Goal: Transaction & Acquisition: Purchase product/service

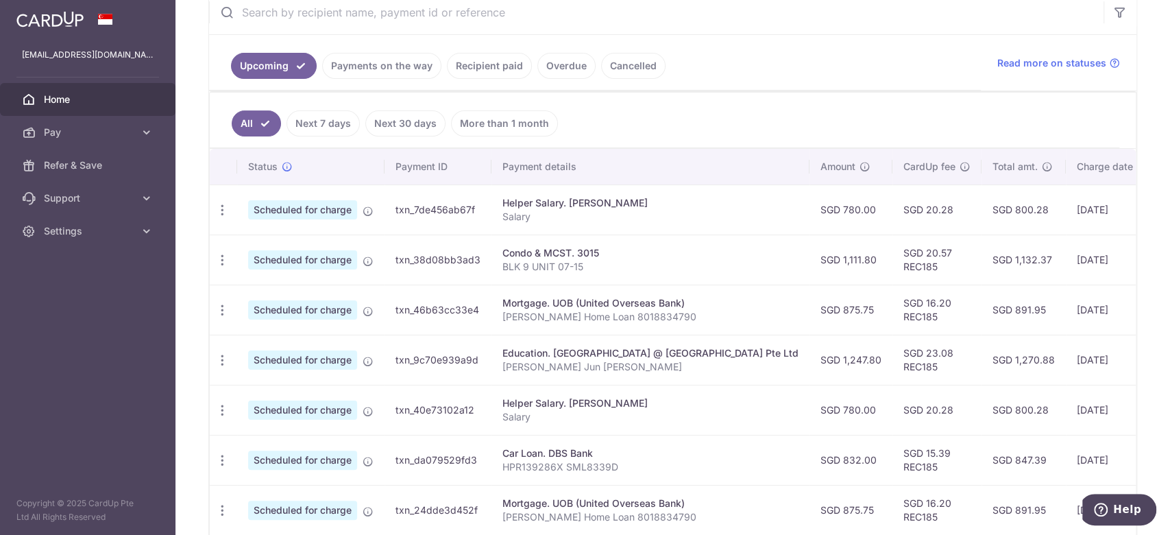
scroll to position [365, 0]
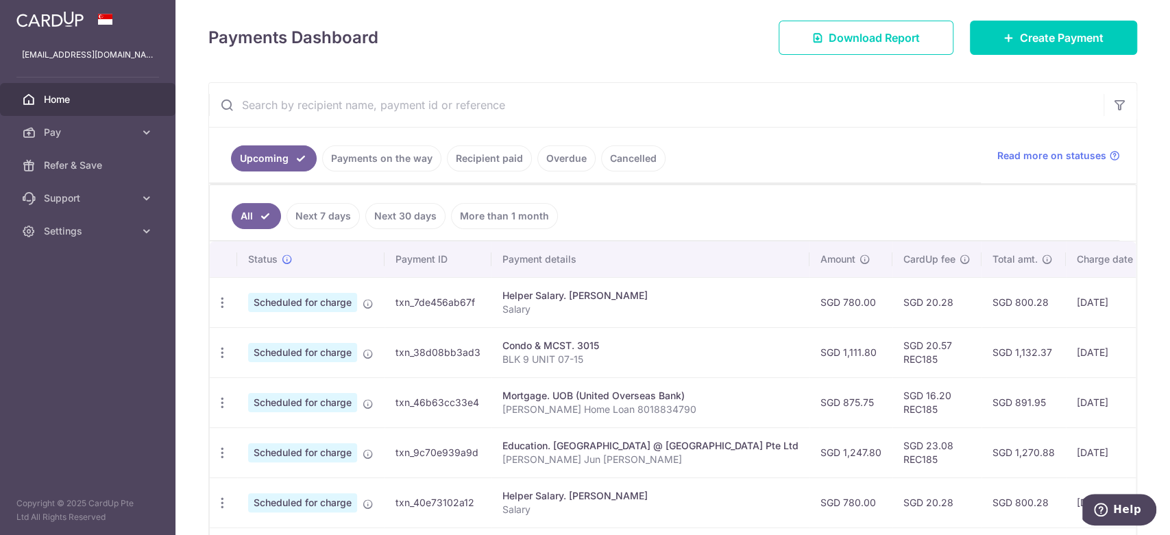
click at [409, 218] on link "Next 30 days" at bounding box center [405, 216] width 80 height 26
click at [326, 213] on link "Next 7 days" at bounding box center [303, 216] width 73 height 26
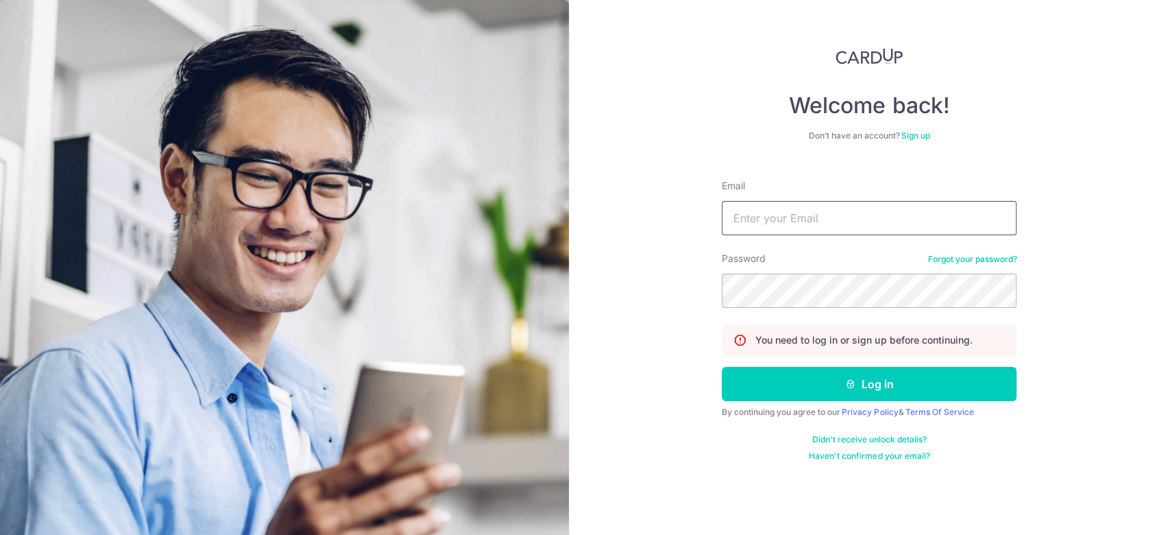
click at [792, 210] on input "Email" at bounding box center [869, 218] width 295 height 34
type input "[EMAIL_ADDRESS][DOMAIN_NAME]"
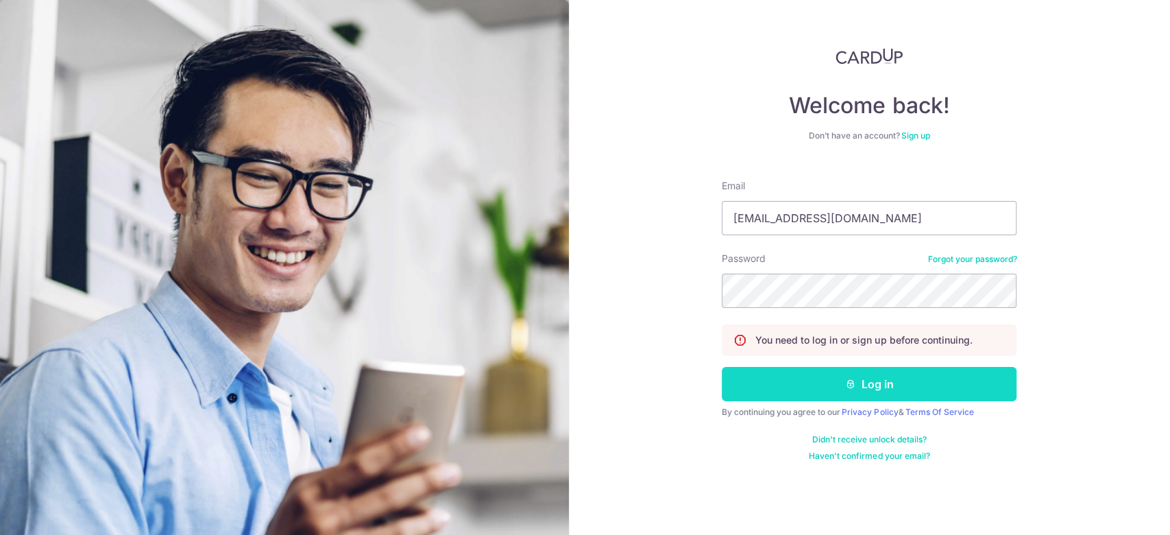
click at [961, 390] on button "Log in" at bounding box center [869, 384] width 295 height 34
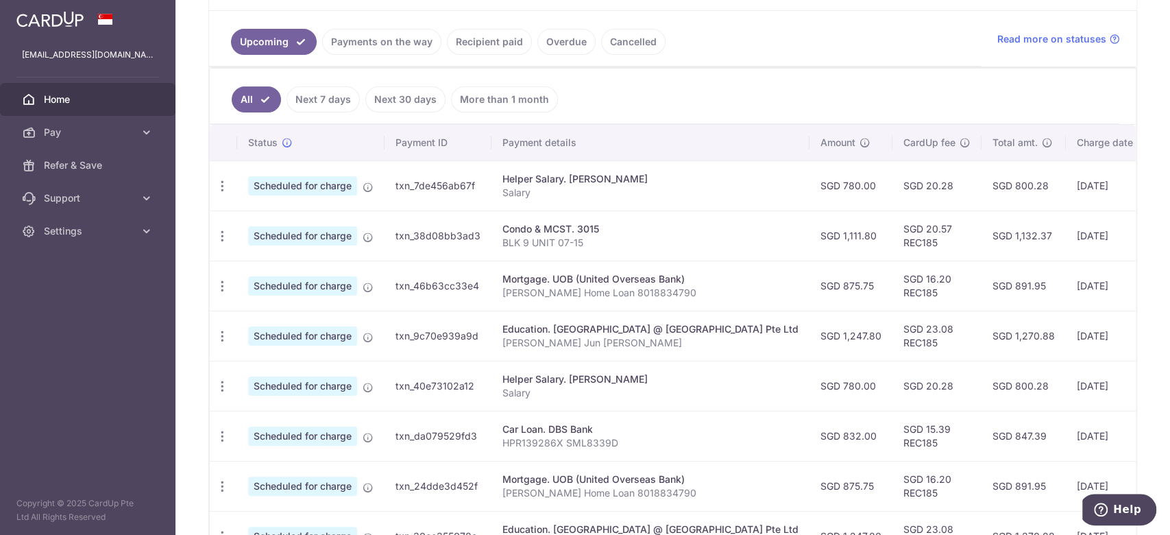
scroll to position [182, 0]
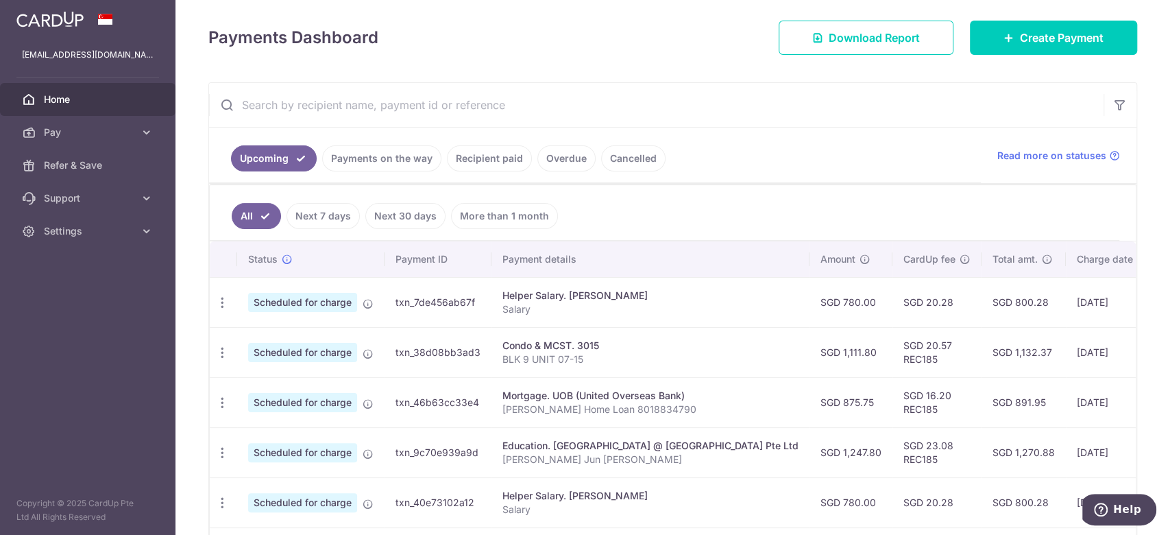
click at [339, 214] on link "Next 7 days" at bounding box center [323, 216] width 73 height 26
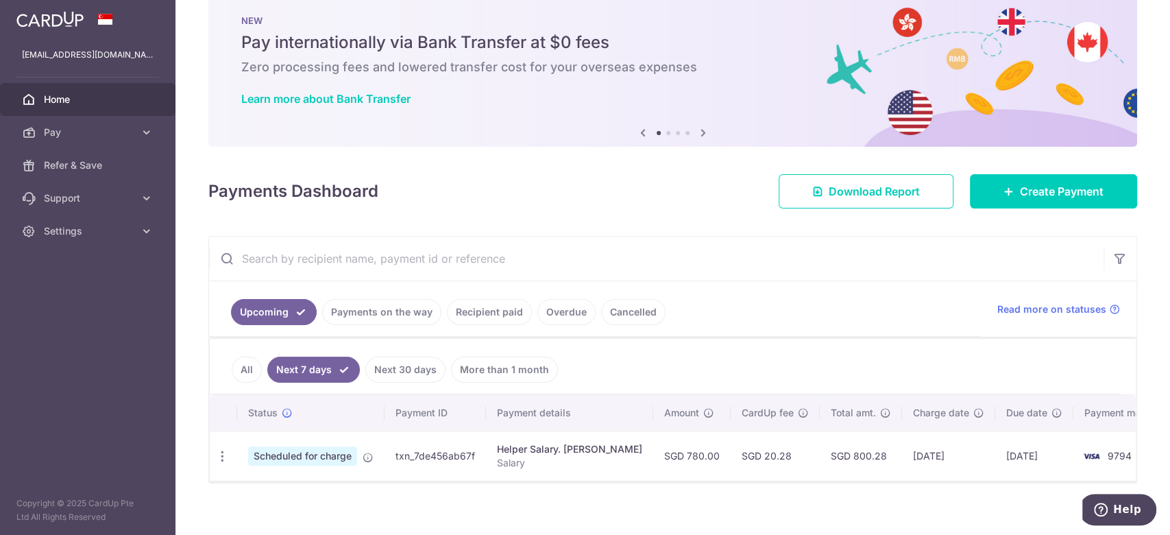
scroll to position [49, 0]
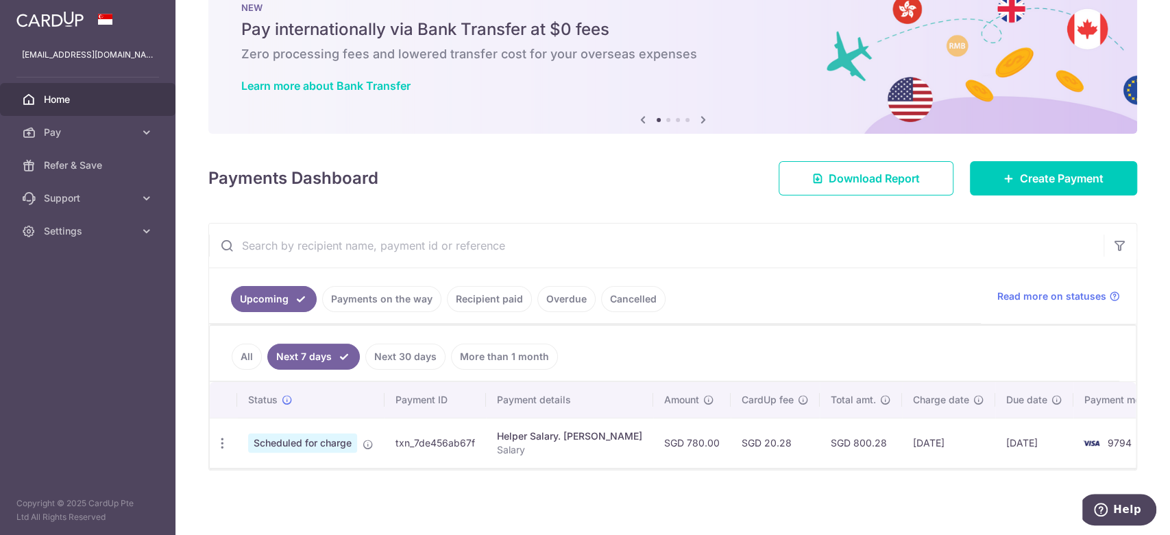
click at [396, 354] on link "Next 30 days" at bounding box center [405, 356] width 80 height 26
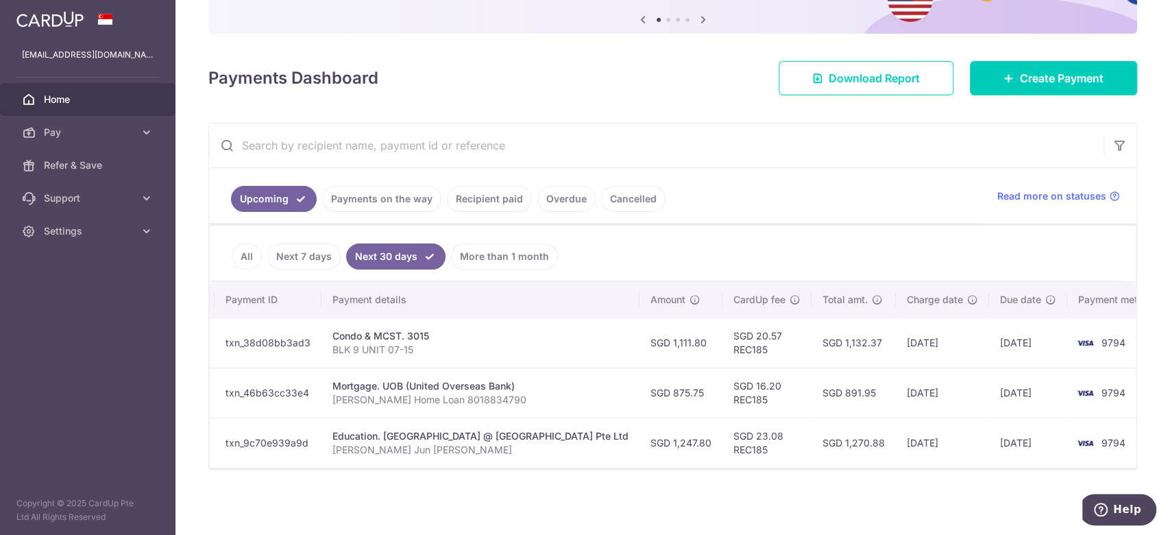
scroll to position [0, 0]
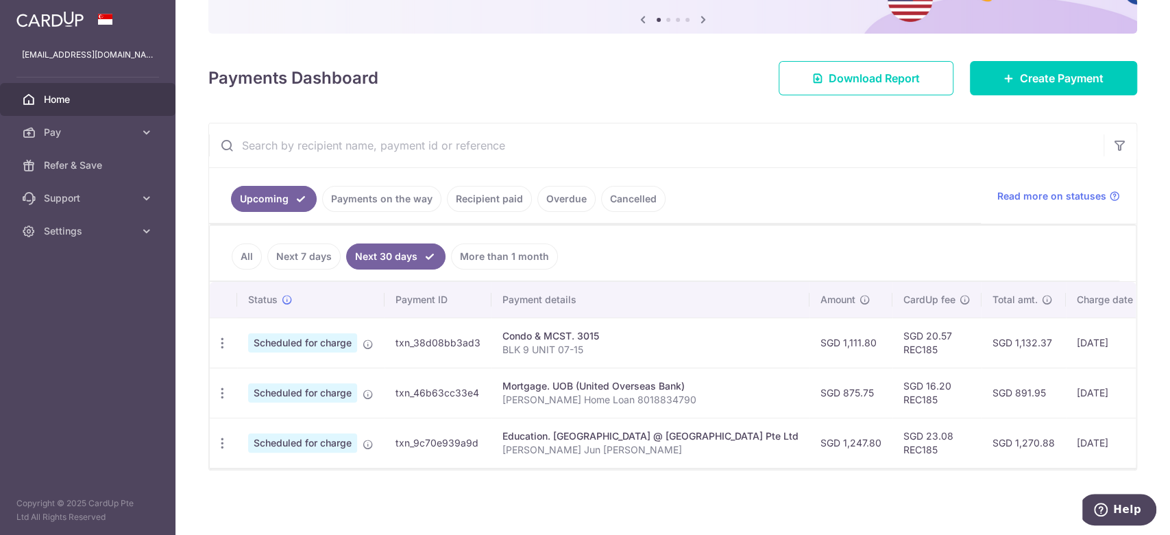
click at [243, 243] on link "All" at bounding box center [247, 256] width 30 height 26
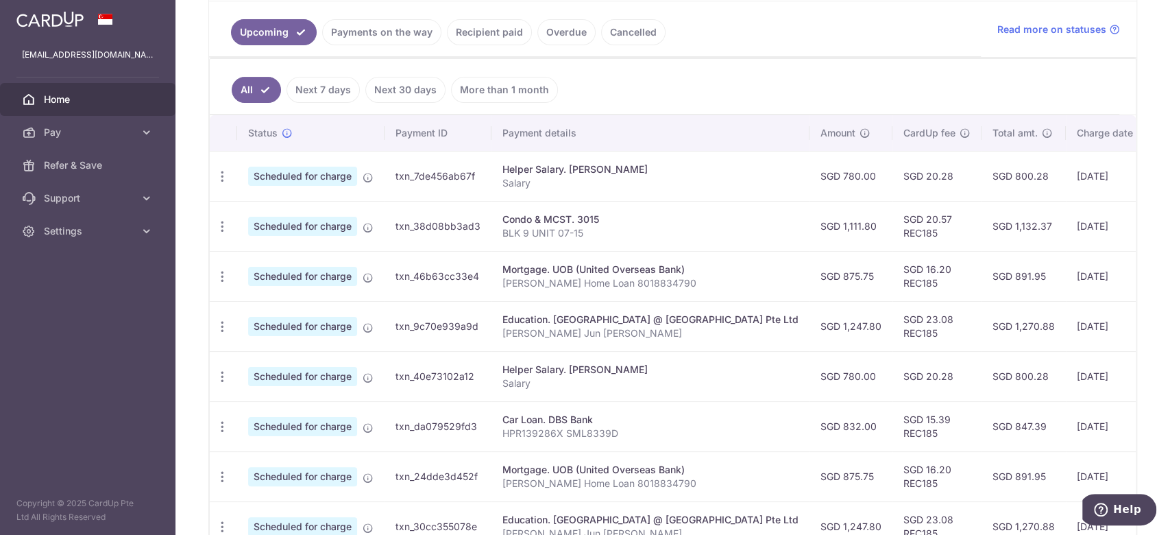
scroll to position [332, 0]
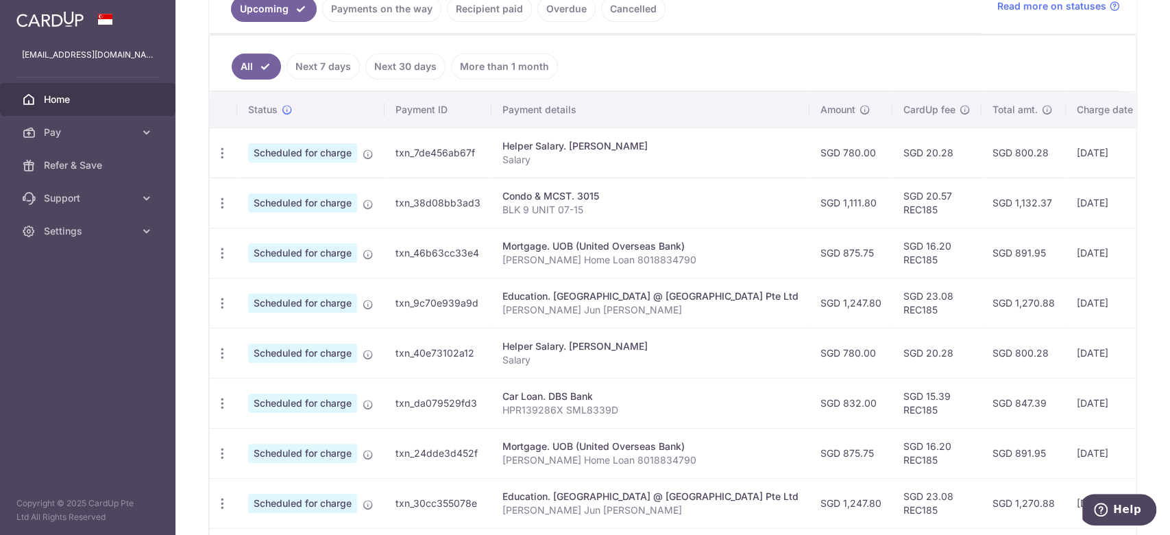
drag, startPoint x: 895, startPoint y: 242, endPoint x: 536, endPoint y: 223, distance: 359.0
click at [536, 223] on tbody "Update payment Cancel payment Upload doc Scheduled for charge txn_7de456ab67f H…" at bounding box center [776, 378] width 1132 height 500
click at [548, 223] on td "Condo & MCST. 3015 BLK 9 UNIT 07-15" at bounding box center [651, 203] width 318 height 50
click at [551, 222] on td "Condo & MCST. 3015 BLK 9 UNIT 07-15" at bounding box center [651, 203] width 318 height 50
click at [552, 222] on td "Condo & MCST. 3015 BLK 9 UNIT 07-15" at bounding box center [651, 203] width 318 height 50
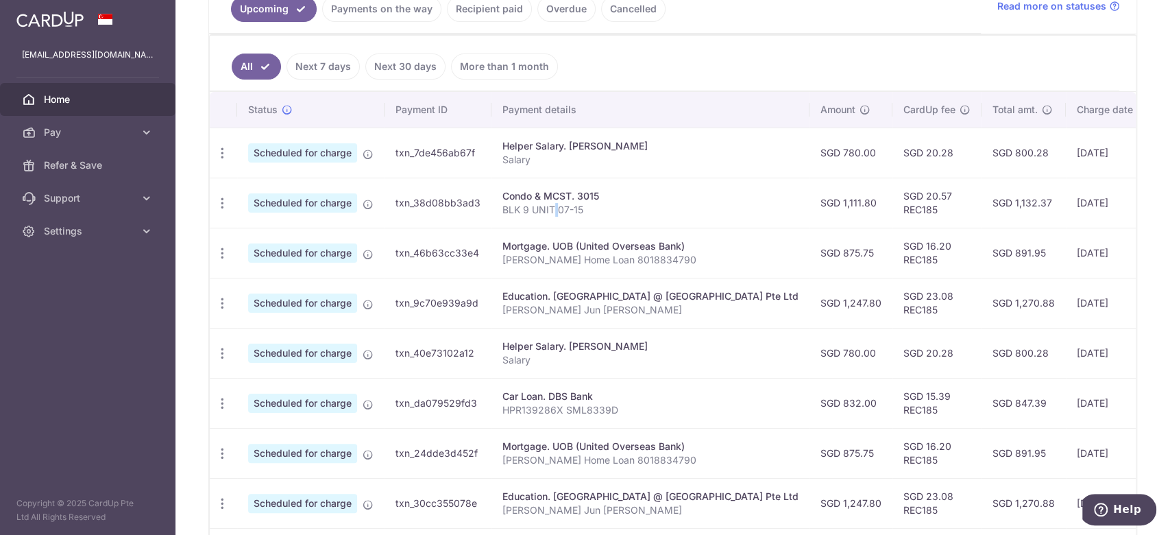
click at [553, 221] on td "Condo & MCST. 3015 BLK 9 UNIT 07-15" at bounding box center [651, 203] width 318 height 50
click at [700, 196] on div "Condo & MCST. 3015" at bounding box center [650, 196] width 296 height 14
drag, startPoint x: 700, startPoint y: 196, endPoint x: 728, endPoint y: 209, distance: 31.0
click at [701, 196] on div "Condo & MCST. 3015" at bounding box center [650, 196] width 296 height 14
drag, startPoint x: 905, startPoint y: 277, endPoint x: 938, endPoint y: 268, distance: 34.1
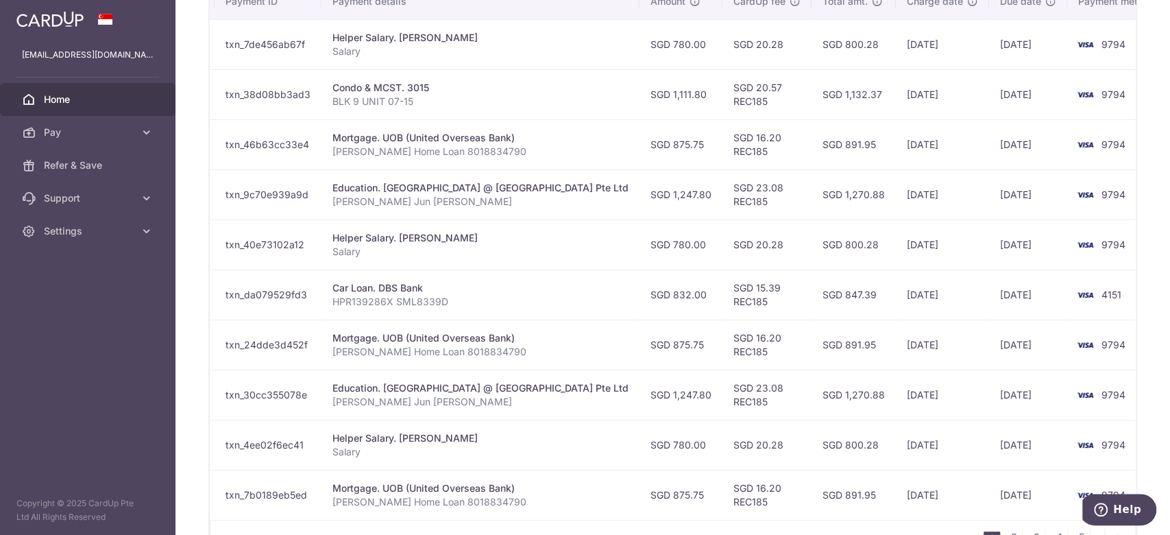
scroll to position [349, 0]
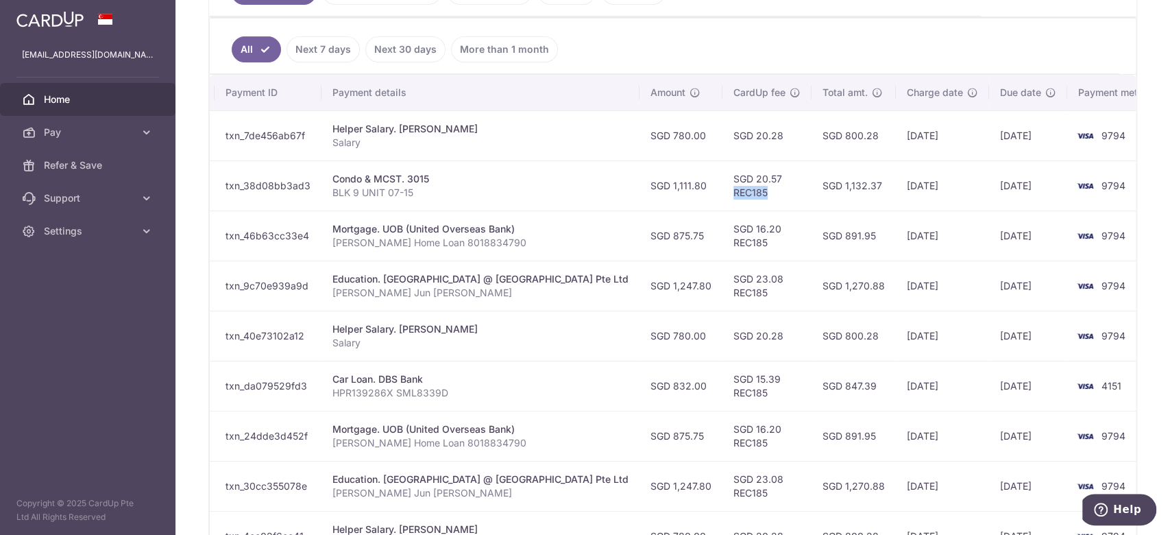
drag, startPoint x: 744, startPoint y: 185, endPoint x: 683, endPoint y: 197, distance: 61.6
click at [723, 197] on td "SGD 20.57 REC185" at bounding box center [767, 185] width 89 height 50
copy td "REC185"
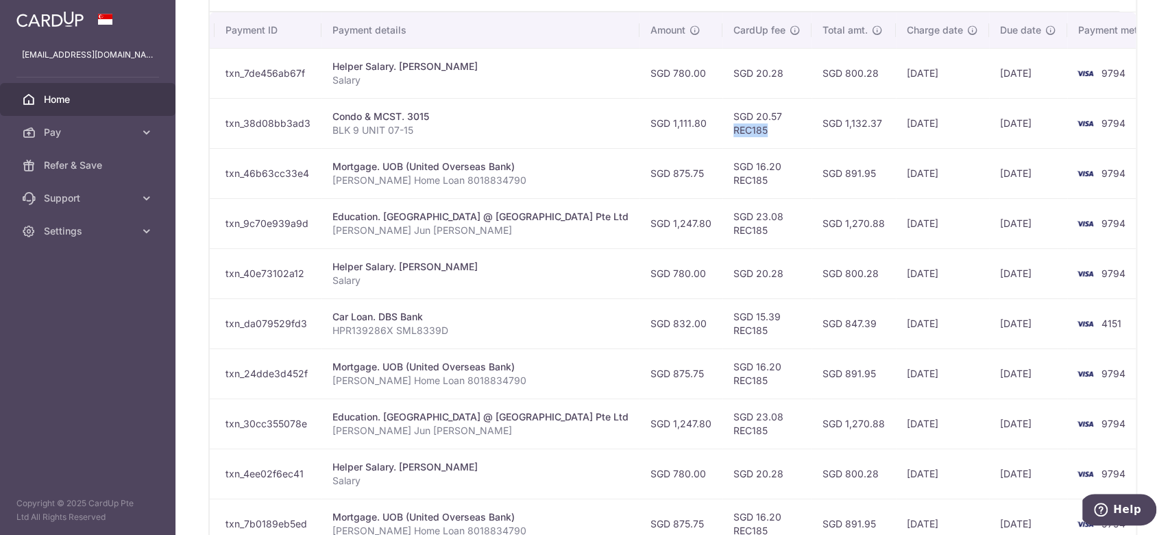
scroll to position [440, 0]
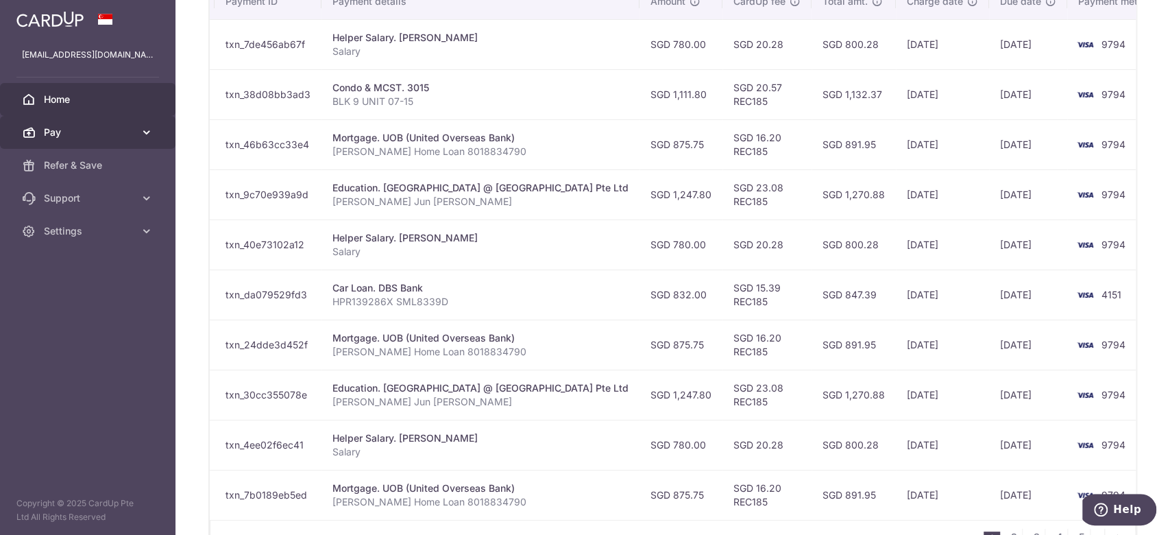
click at [122, 134] on span "Pay" at bounding box center [89, 132] width 90 height 14
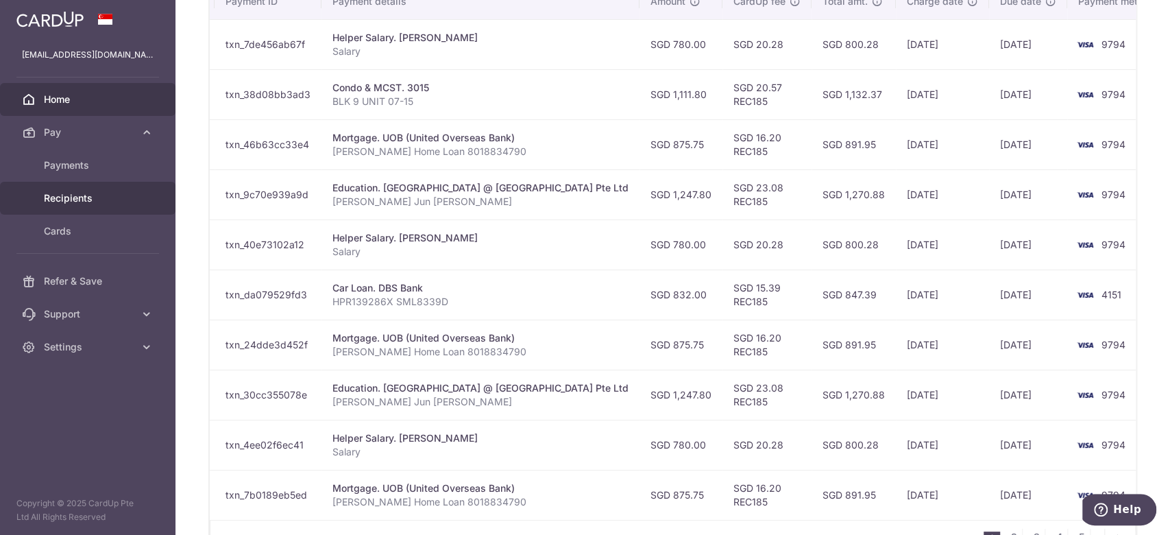
click at [85, 192] on span "Recipients" at bounding box center [89, 198] width 90 height 14
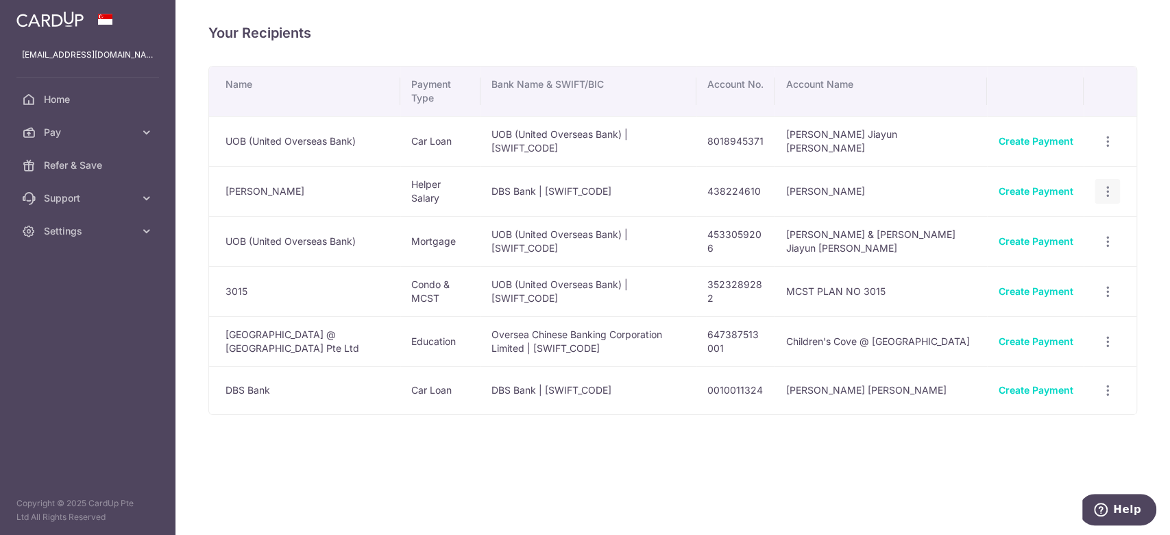
click at [1111, 189] on icon "button" at bounding box center [1107, 191] width 14 height 14
click at [1073, 221] on span "View/Edit" at bounding box center [1061, 229] width 93 height 16
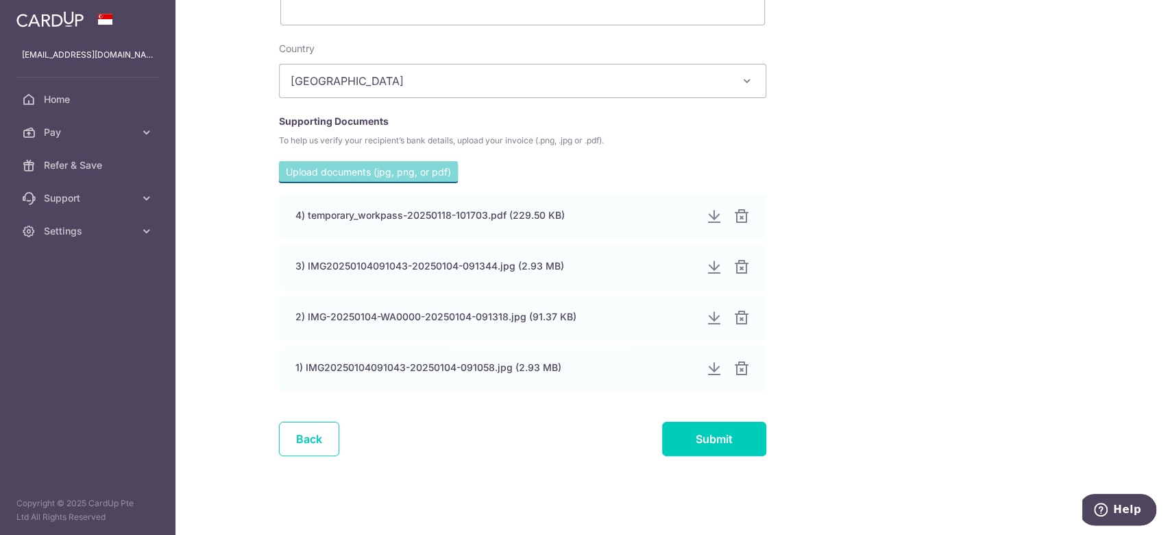
scroll to position [757, 0]
click at [43, 93] on link "Home" at bounding box center [87, 99] width 175 height 33
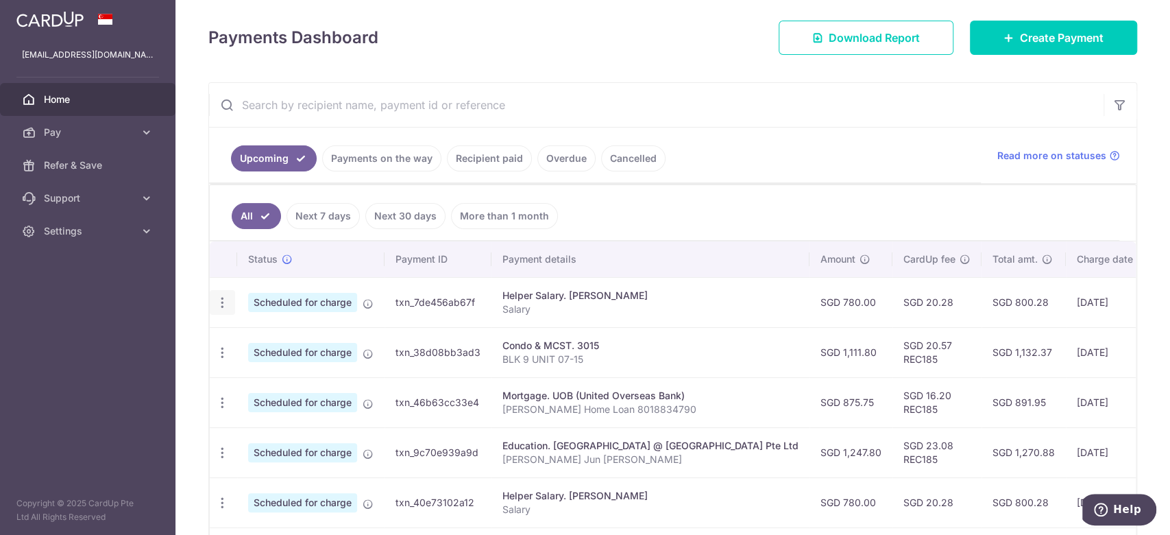
click at [223, 310] on div "Update payment Cancel payment Upload doc" at bounding box center [222, 302] width 25 height 25
click at [224, 299] on icon "button" at bounding box center [222, 302] width 14 height 14
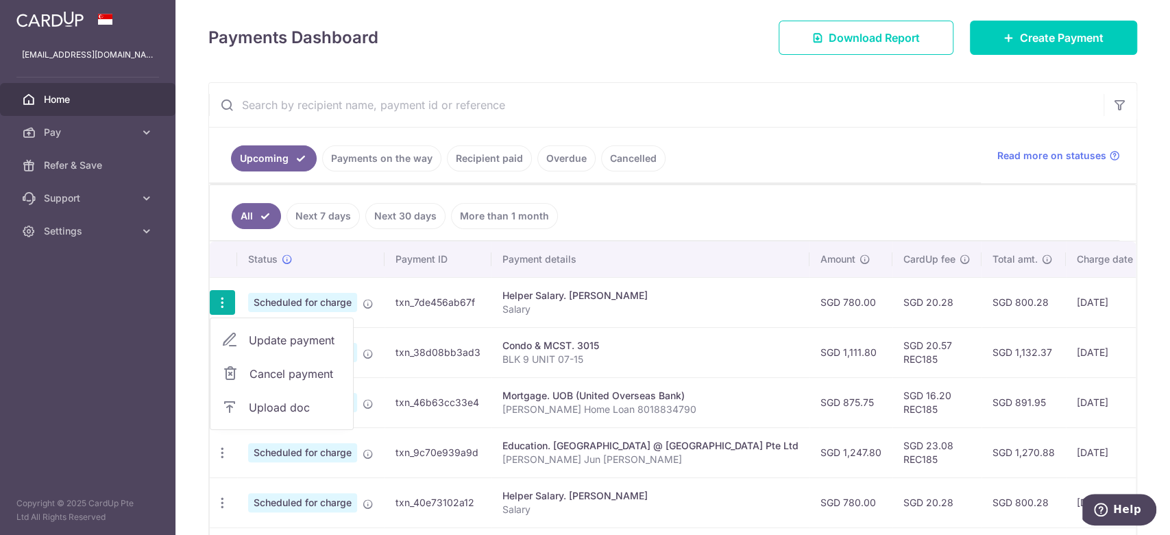
click at [252, 335] on span "Update payment" at bounding box center [295, 340] width 93 height 16
radio input "true"
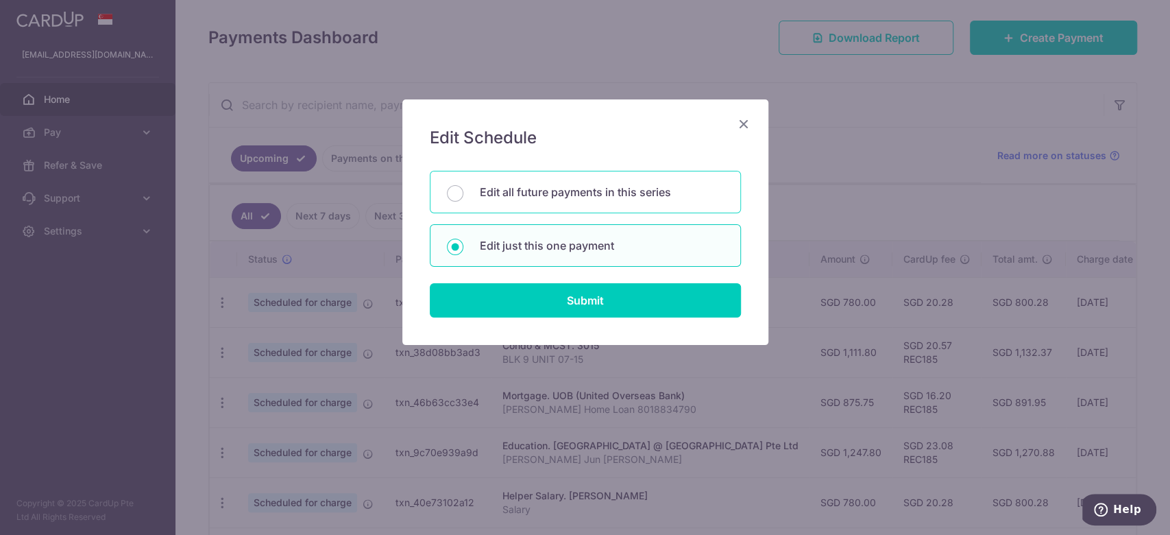
click at [578, 204] on div "Edit all future payments in this series" at bounding box center [585, 192] width 311 height 43
radio input "true"
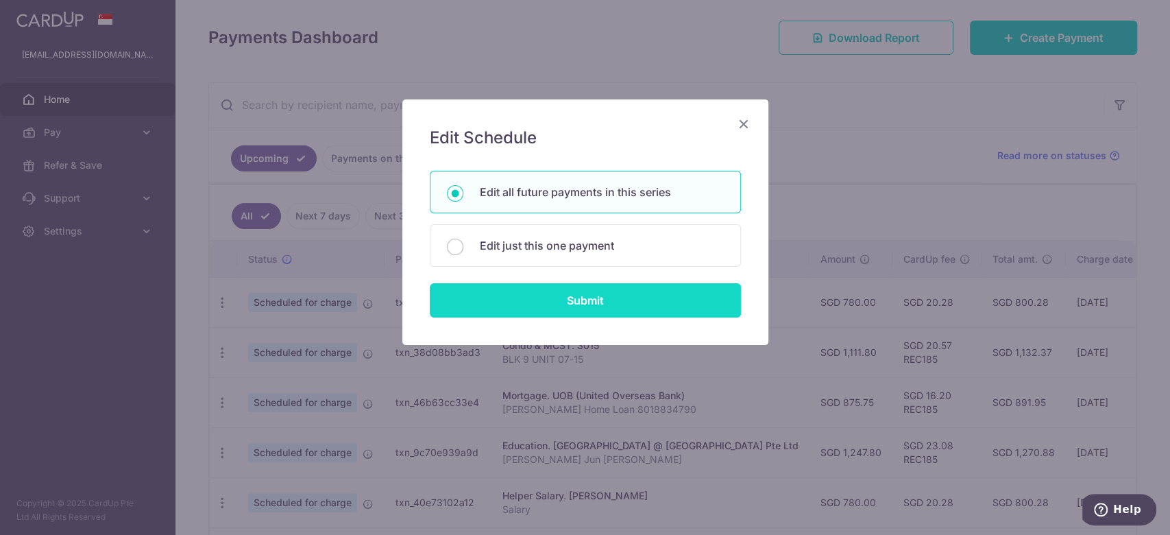
click at [576, 298] on input "Submit" at bounding box center [585, 300] width 311 height 34
radio input "true"
type input "780.00"
type input "Salary"
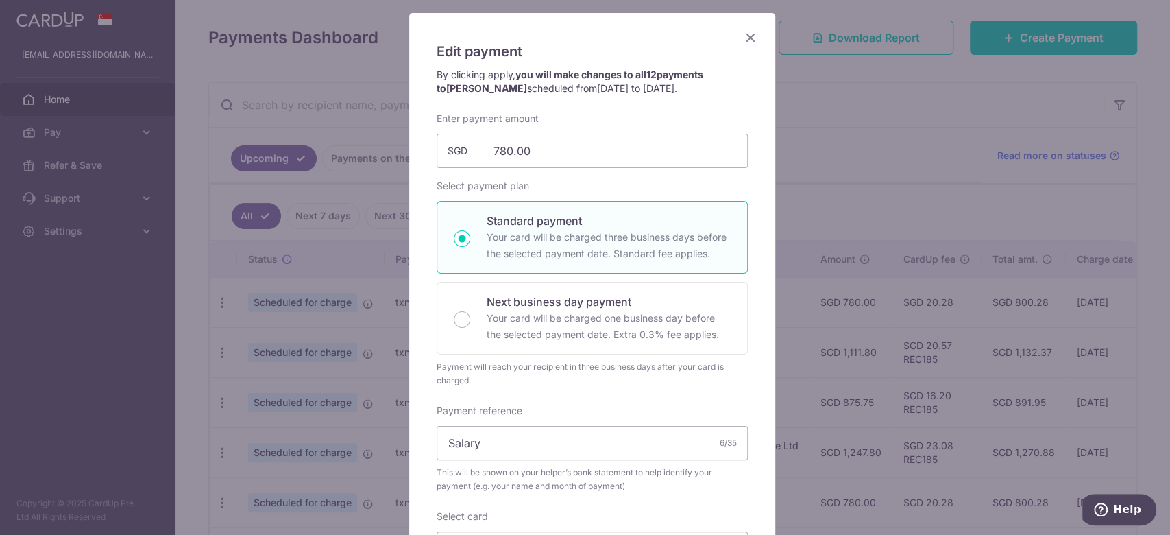
scroll to position [457, 0]
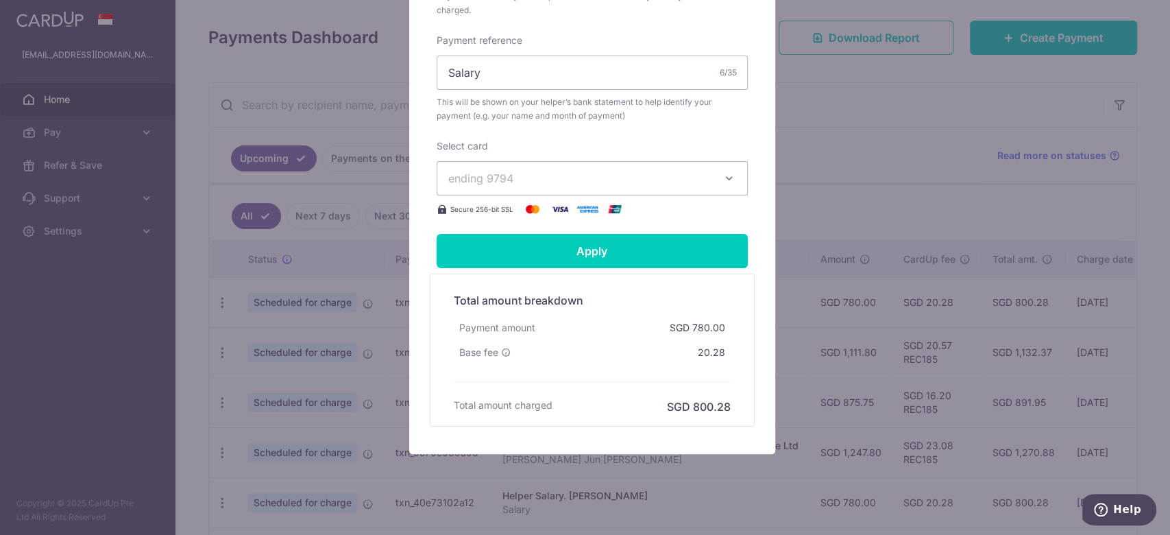
click at [493, 363] on div "Base fee" at bounding box center [485, 352] width 62 height 25
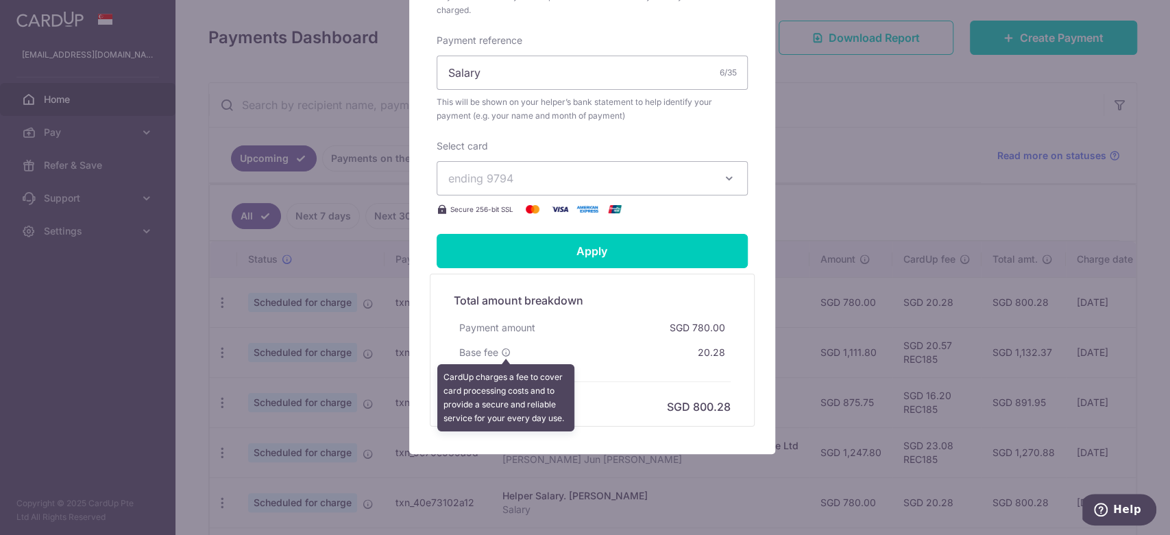
click at [501, 357] on icon at bounding box center [506, 353] width 10 height 10
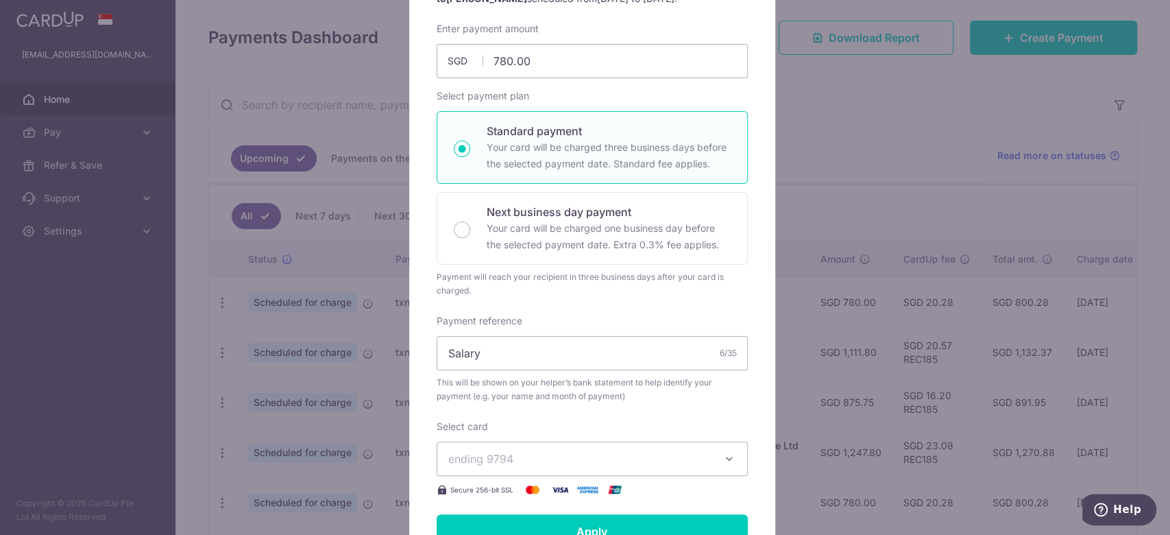
scroll to position [0, 0]
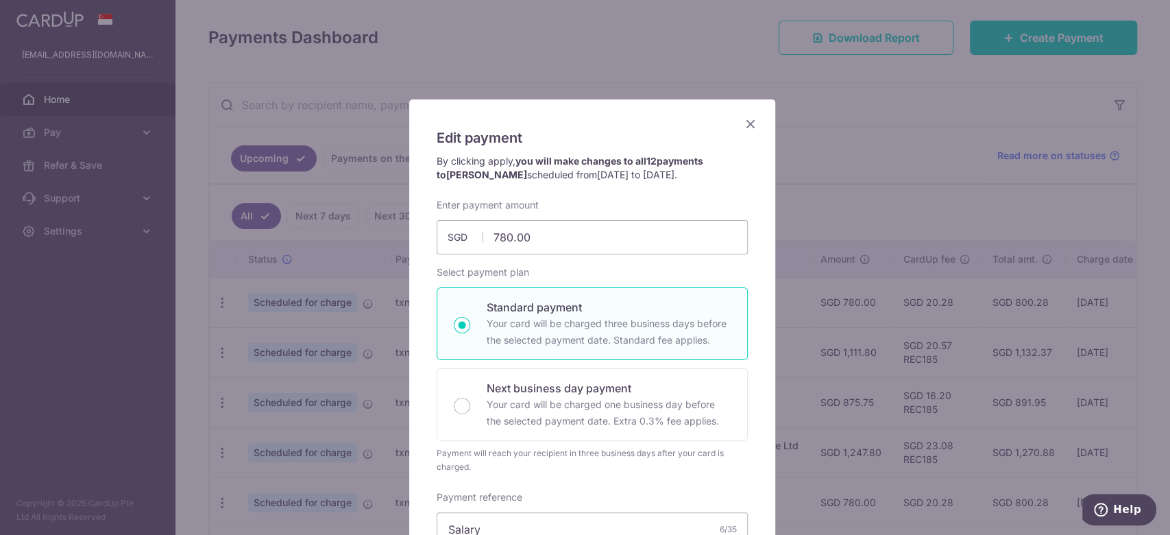
click at [742, 123] on icon "Close" at bounding box center [750, 123] width 16 height 17
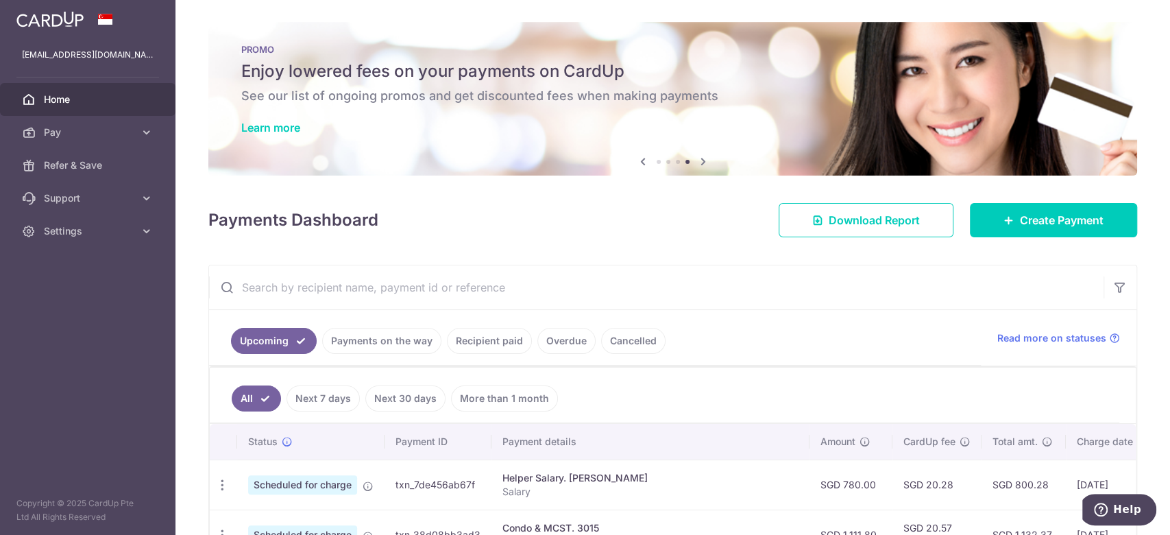
click at [71, 103] on span "Home" at bounding box center [89, 100] width 90 height 14
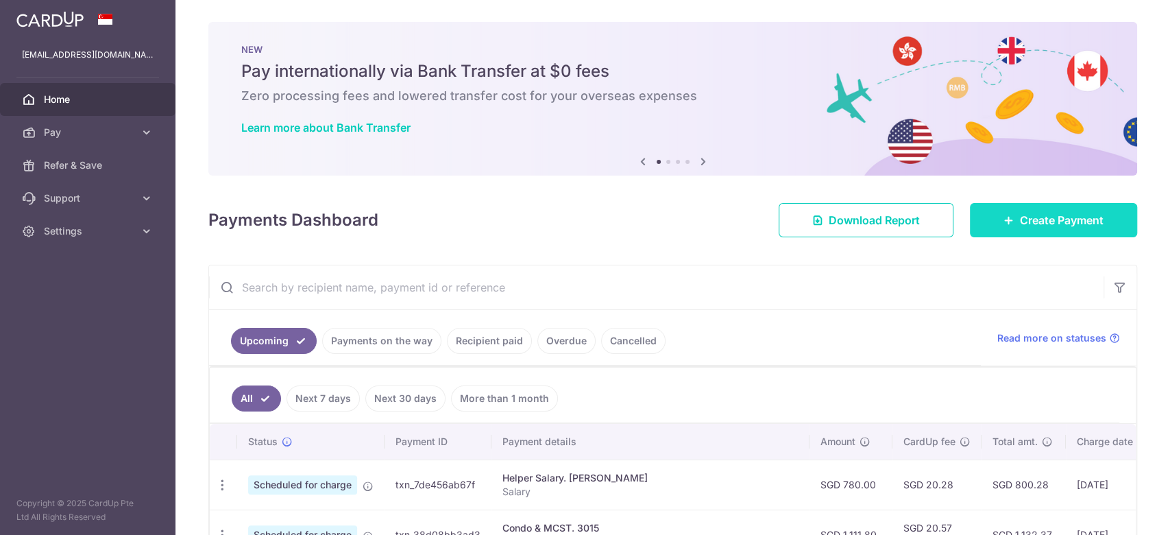
scroll to position [16, 0]
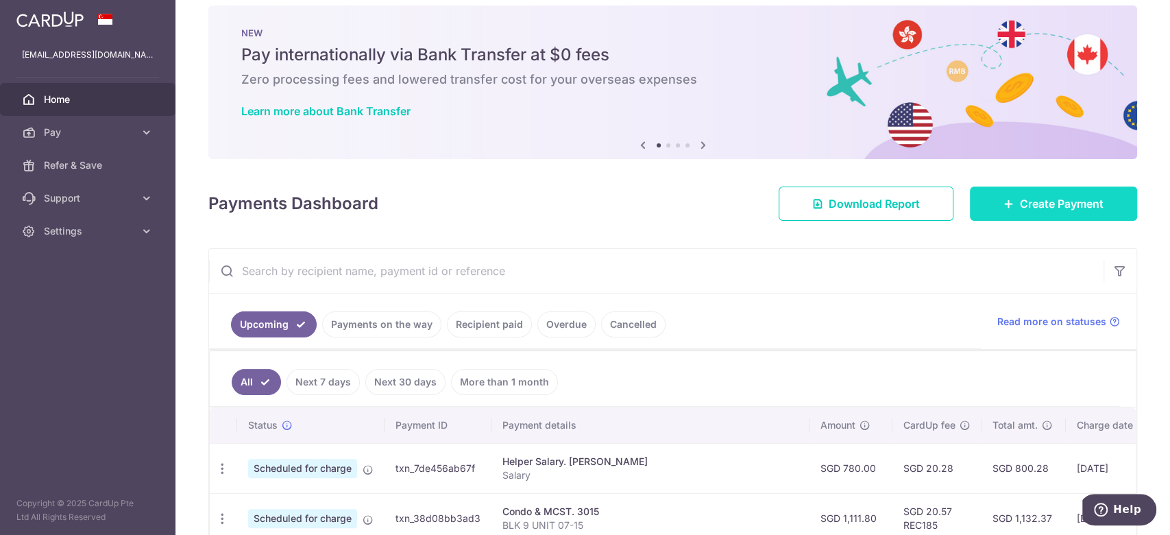
click at [999, 215] on link "Create Payment" at bounding box center [1053, 203] width 167 height 34
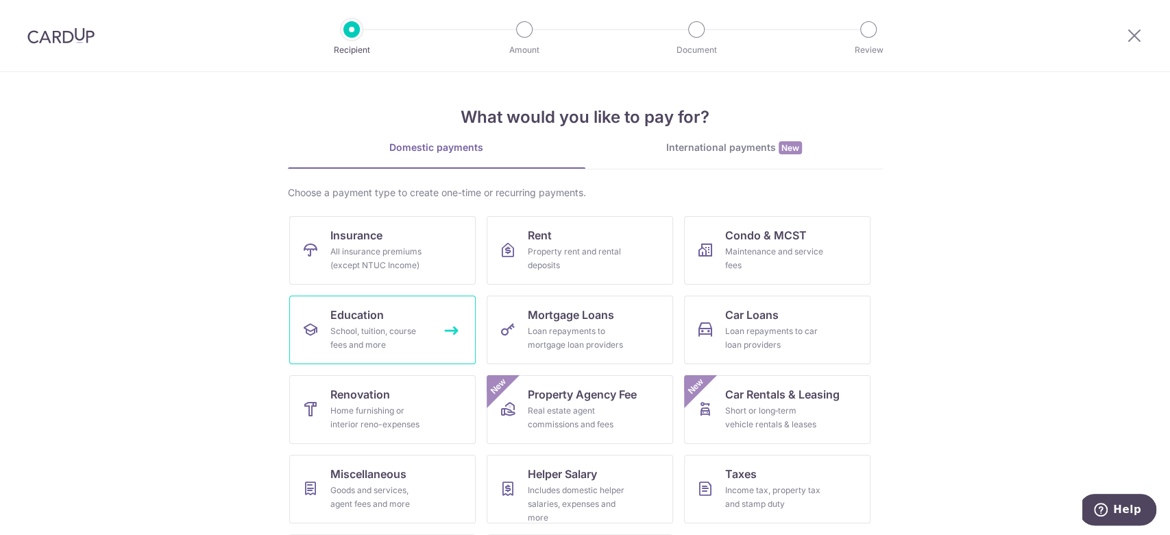
click at [372, 354] on link "Education School, tuition, course fees and more" at bounding box center [382, 329] width 186 height 69
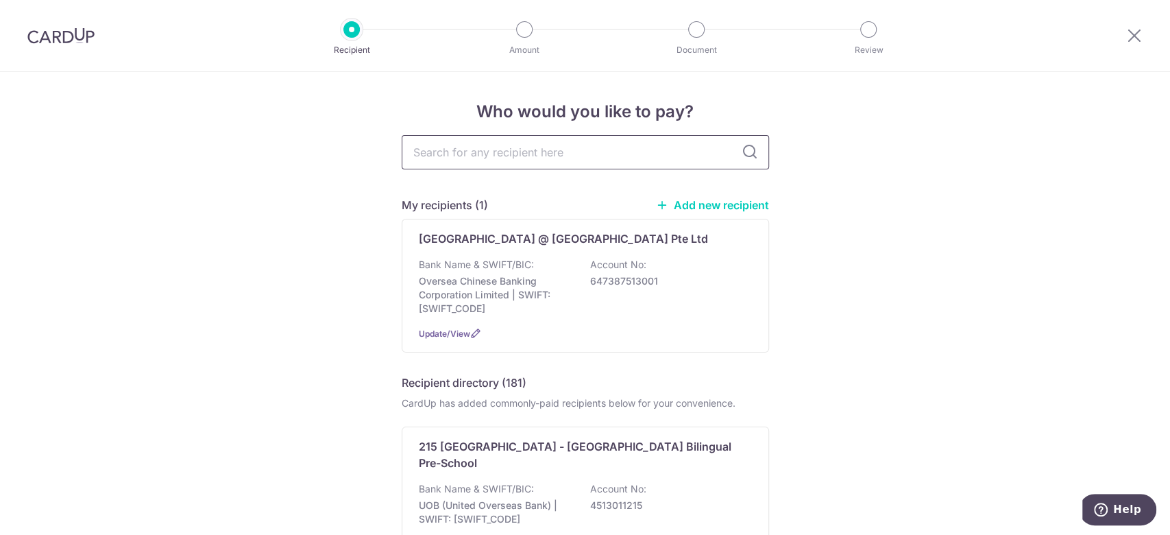
click at [453, 136] on input "text" at bounding box center [585, 152] width 367 height 34
type input "berries"
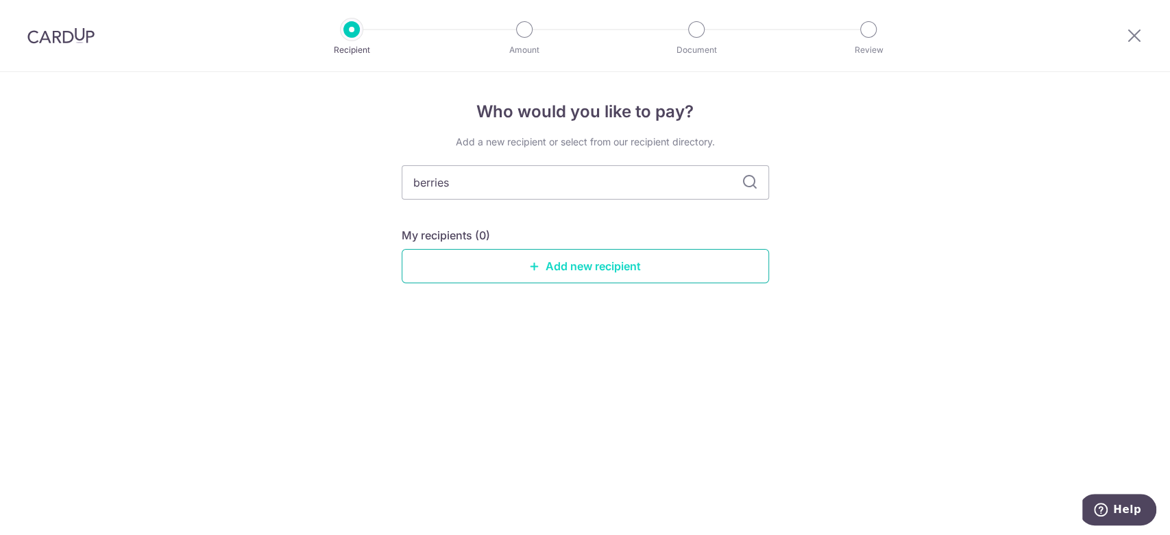
click at [513, 255] on link "Add new recipient" at bounding box center [585, 266] width 367 height 34
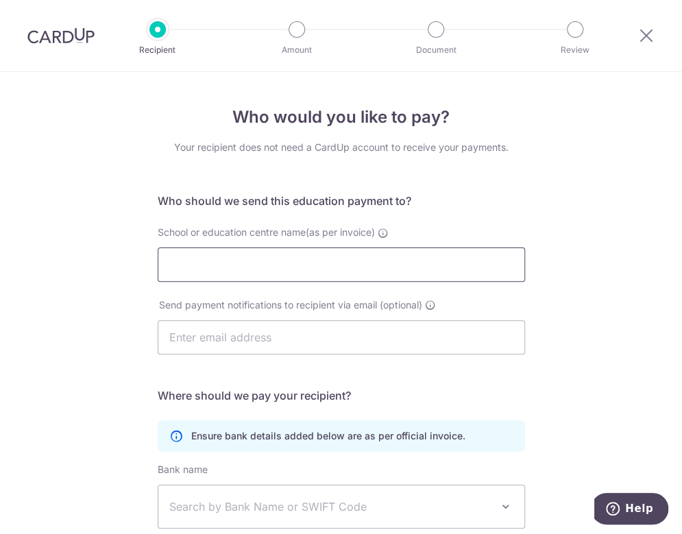
click at [466, 266] on input "School or education centre name(as per invoice)" at bounding box center [341, 264] width 367 height 34
drag, startPoint x: 304, startPoint y: 265, endPoint x: 304, endPoint y: 254, distance: 11.7
click at [304, 265] on input "School or education centre name(as per invoice)" at bounding box center [341, 264] width 367 height 34
type input "Berries World of Learning School ([MEDICAL_DATA]) Pte Ltd"
click at [240, 328] on input "text" at bounding box center [341, 337] width 367 height 34
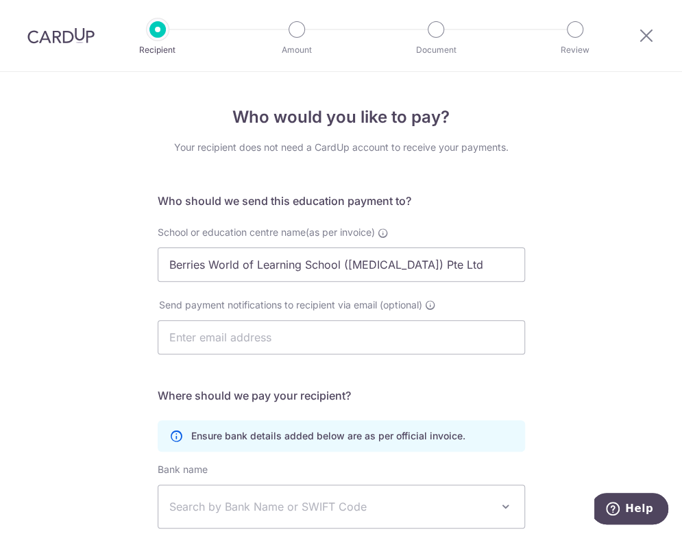
click at [186, 358] on div "Send payment notifications to recipient via email (optional)" at bounding box center [341, 334] width 384 height 73
click at [180, 387] on h5 "Where should we pay your recipient?" at bounding box center [341, 395] width 367 height 16
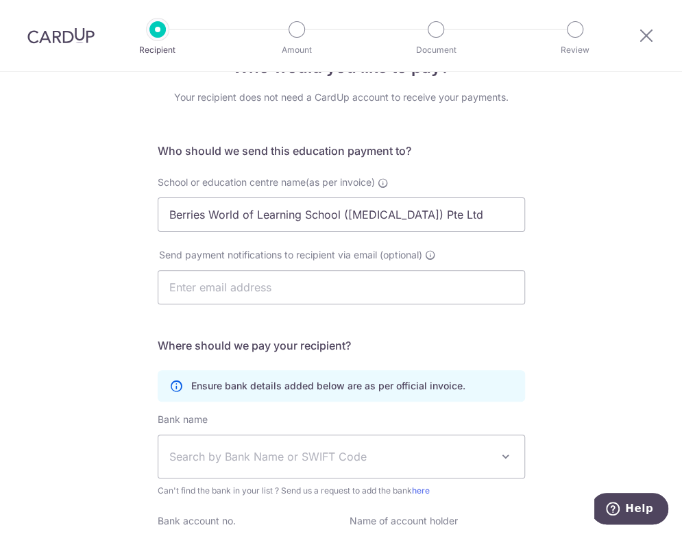
scroll to position [91, 0]
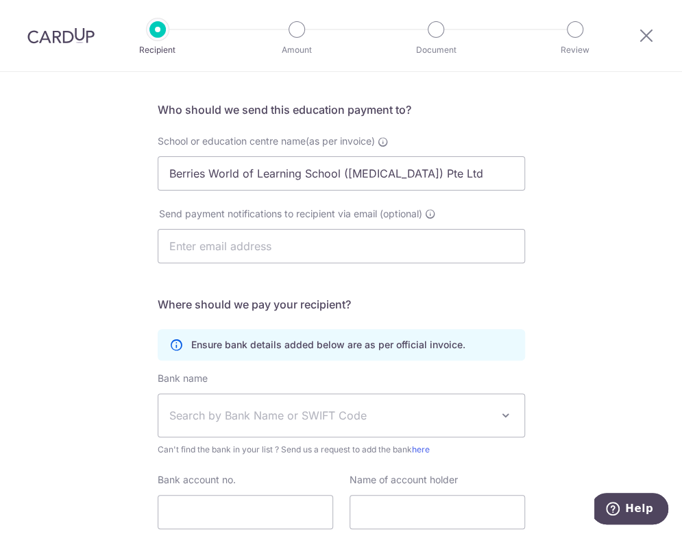
click at [520, 266] on div "Send payment notifications to recipient via email (optional)" at bounding box center [341, 243] width 384 height 73
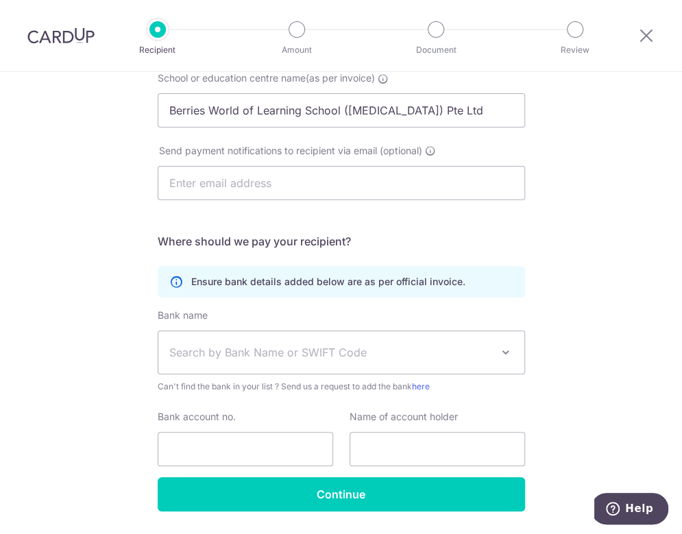
scroll to position [191, 0]
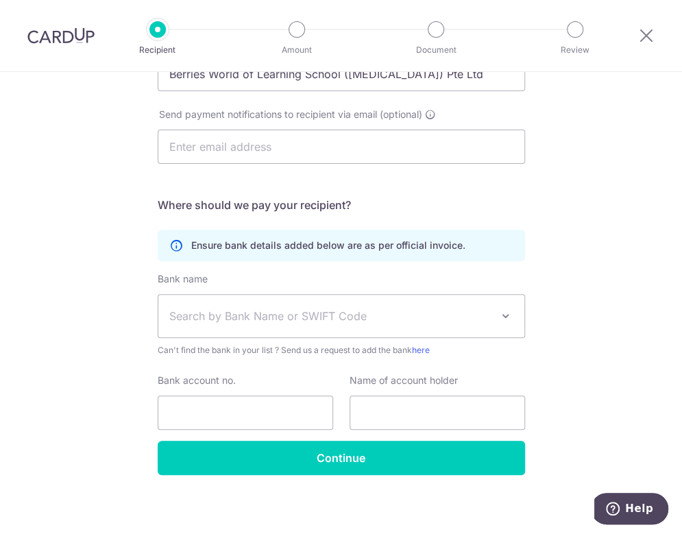
click at [341, 311] on span "Search by Bank Name or SWIFT Code" at bounding box center [330, 316] width 322 height 16
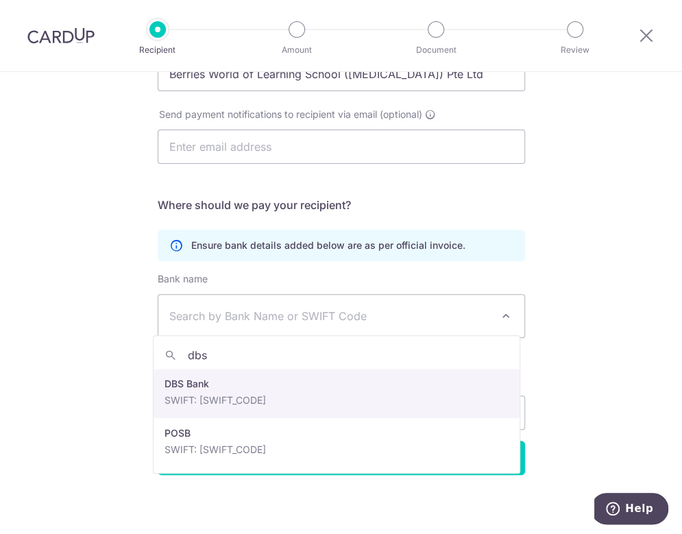
type input "dbs"
select select "6"
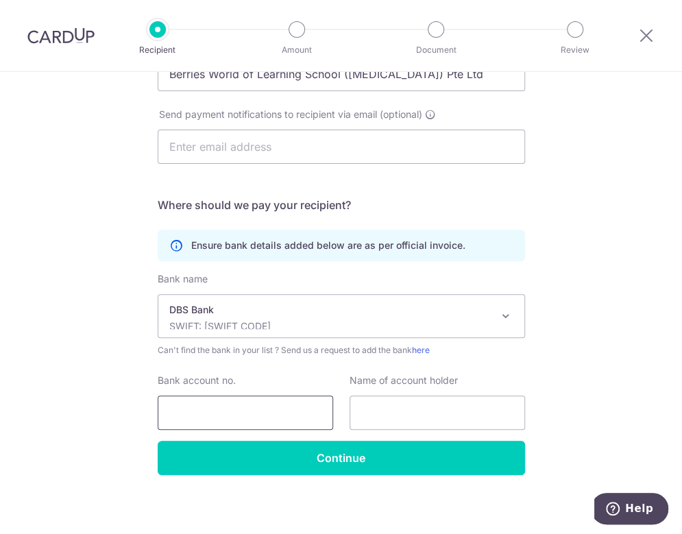
click at [245, 409] on input "Bank account no." at bounding box center [245, 413] width 175 height 34
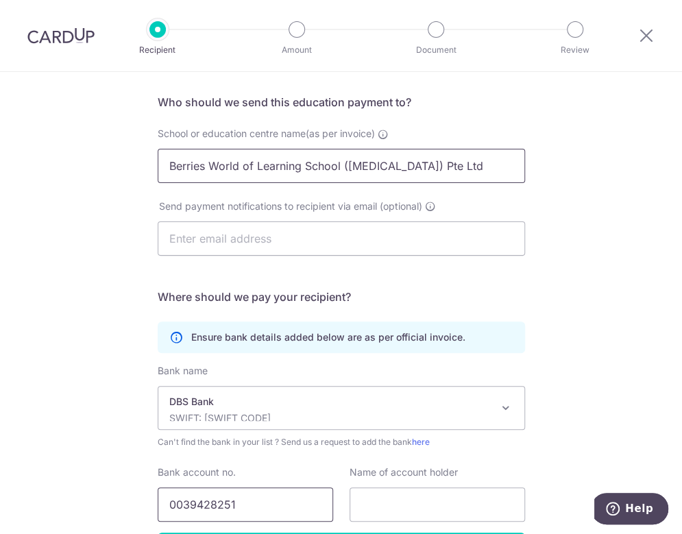
scroll to position [8, 0]
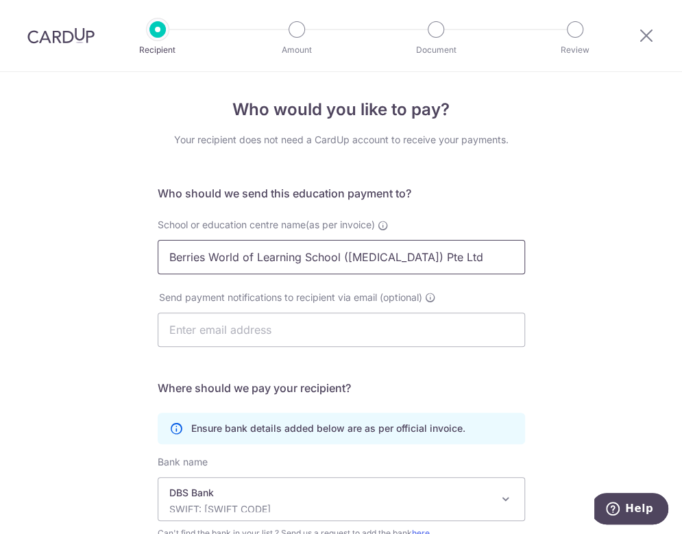
type input "0039428251"
drag, startPoint x: 435, startPoint y: 244, endPoint x: 0, endPoint y: 239, distance: 434.7
click at [0, 239] on html "Recipient Amount Document Review Who would you like to pay? Your recipient does…" at bounding box center [341, 267] width 682 height 534
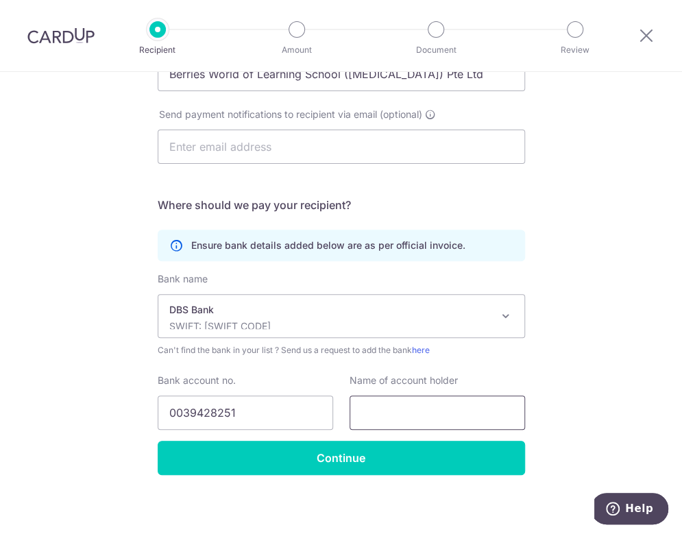
click at [402, 397] on input "text" at bounding box center [437, 413] width 175 height 34
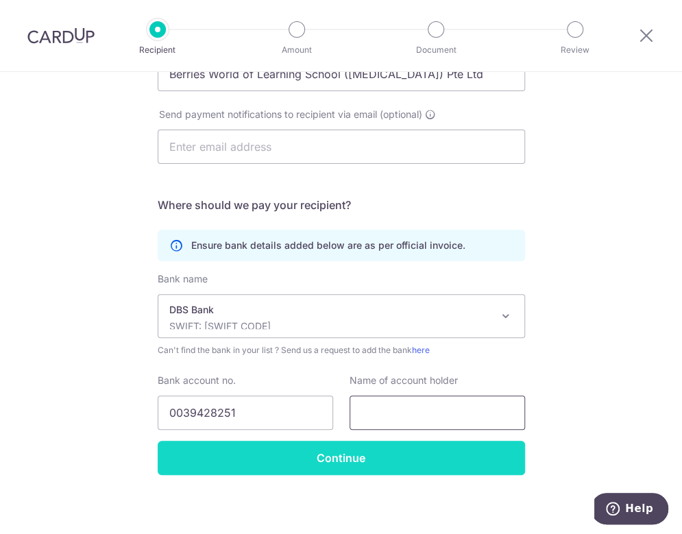
paste input "Berries World of Learning School (TPN) Pte Ltd"
type input "Berries World of Learning School (TPN) Pte Ltd"
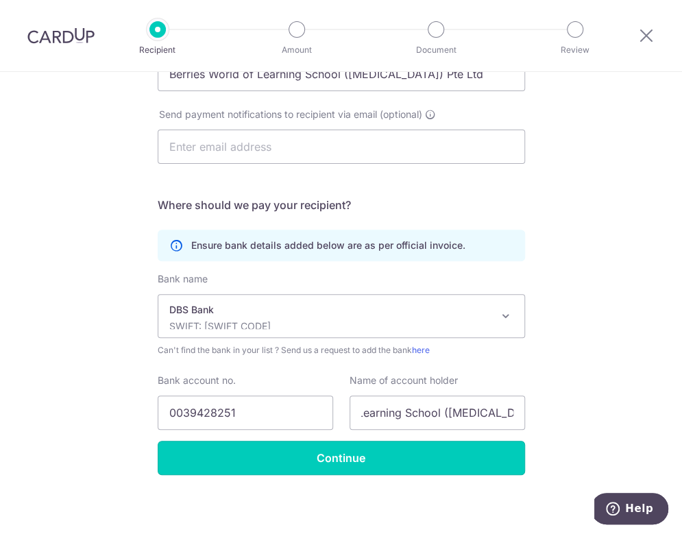
scroll to position [0, 0]
click at [402, 446] on input "Continue" at bounding box center [341, 458] width 367 height 34
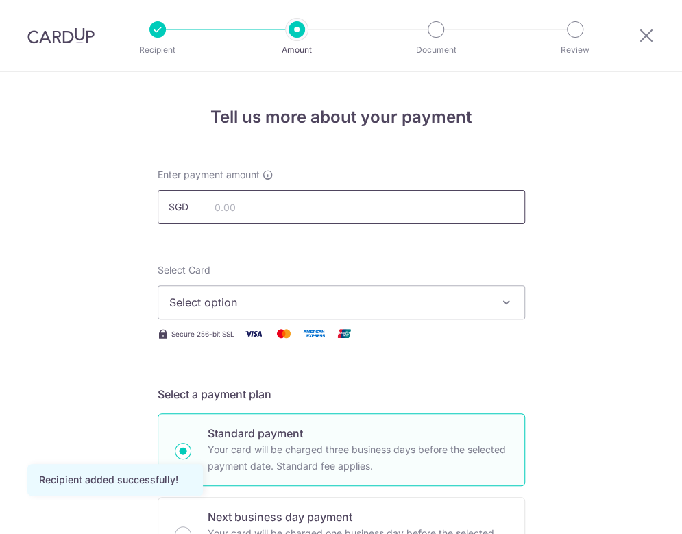
click at [335, 191] on input "text" at bounding box center [341, 207] width 367 height 34
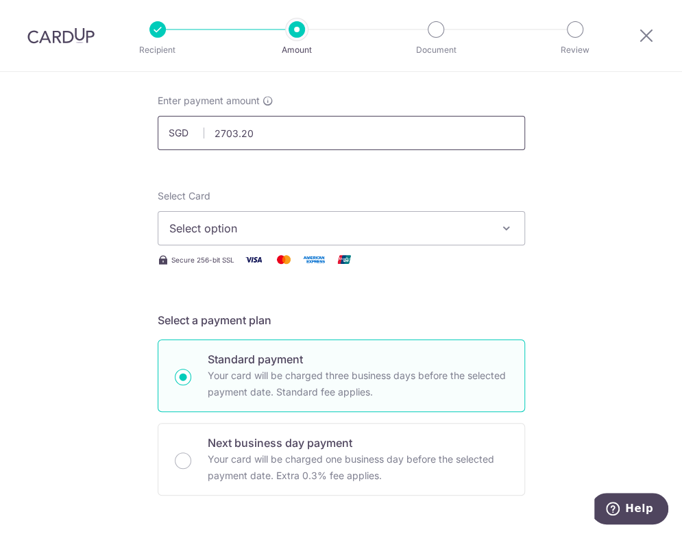
scroll to position [91, 0]
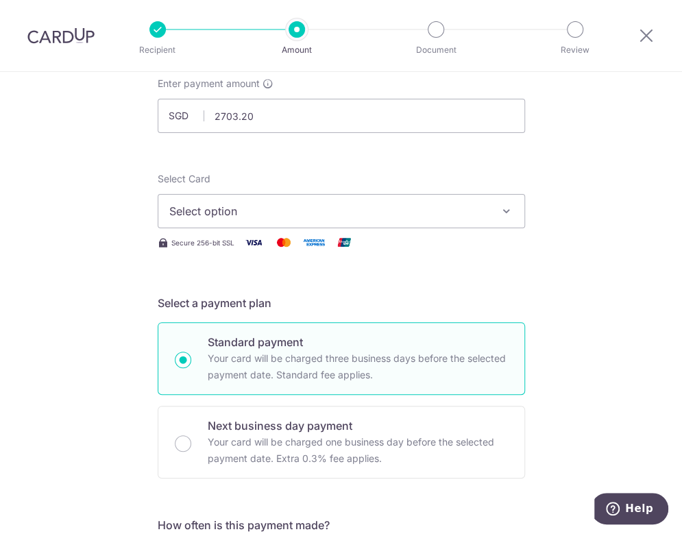
type input "2,703.20"
click at [345, 206] on span "Select option" at bounding box center [328, 211] width 319 height 16
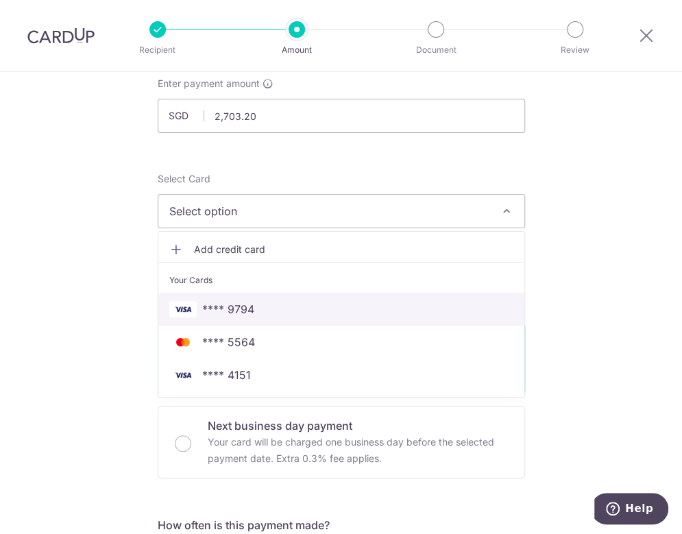
click at [330, 306] on span "**** 9794" at bounding box center [341, 309] width 344 height 16
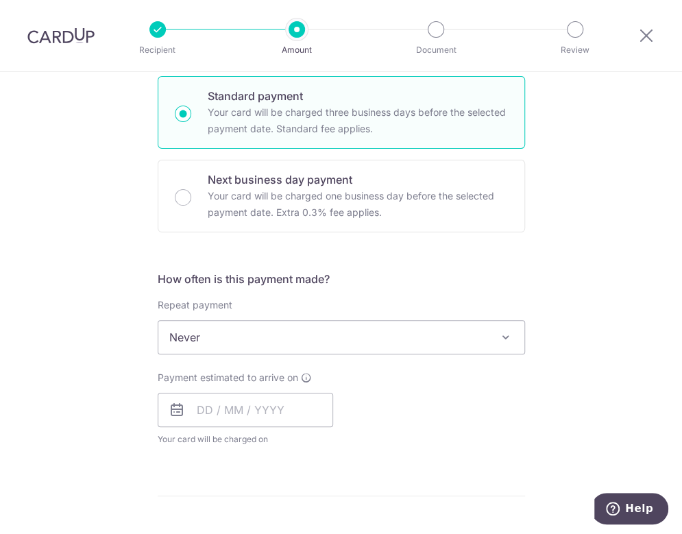
scroll to position [365, 0]
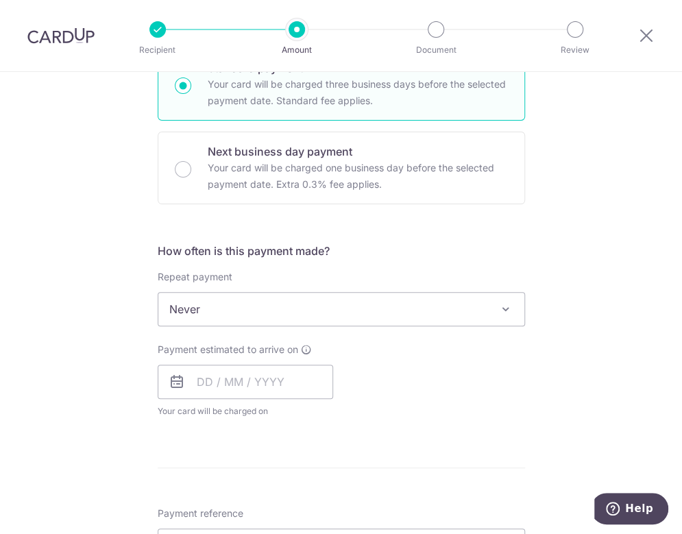
click at [356, 304] on span "Never" at bounding box center [341, 309] width 366 height 33
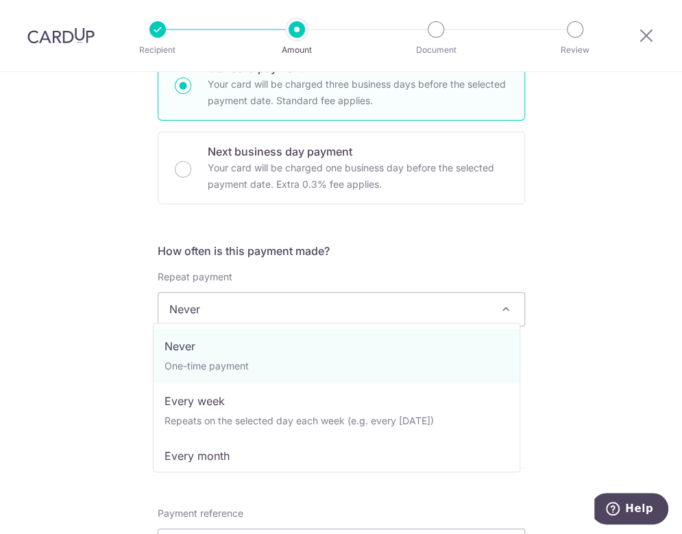
scroll to position [0, 0]
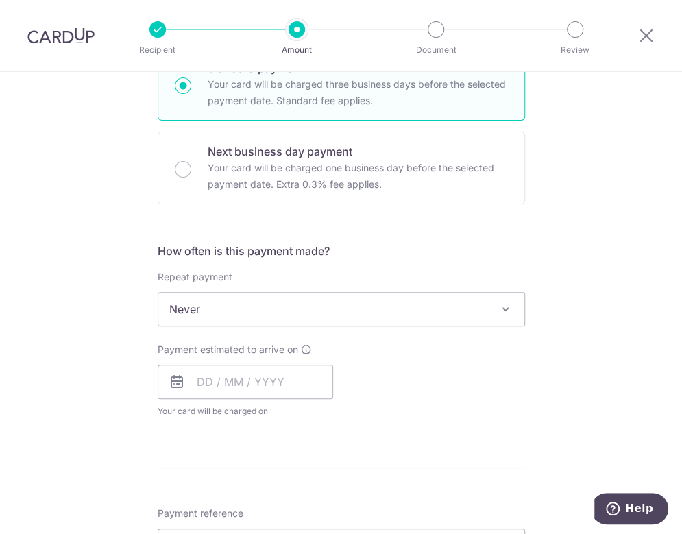
click at [335, 367] on div "Payment estimated to arrive on Your card will be charged on for the first payme…" at bounding box center [245, 380] width 192 height 75
click at [263, 370] on input "text" at bounding box center [245, 382] width 175 height 34
click at [494, 392] on div "Payment estimated to arrive on Prev Next Oct Nov Dec 2025 2026 2027 2028 2029 2…" at bounding box center [341, 380] width 384 height 75
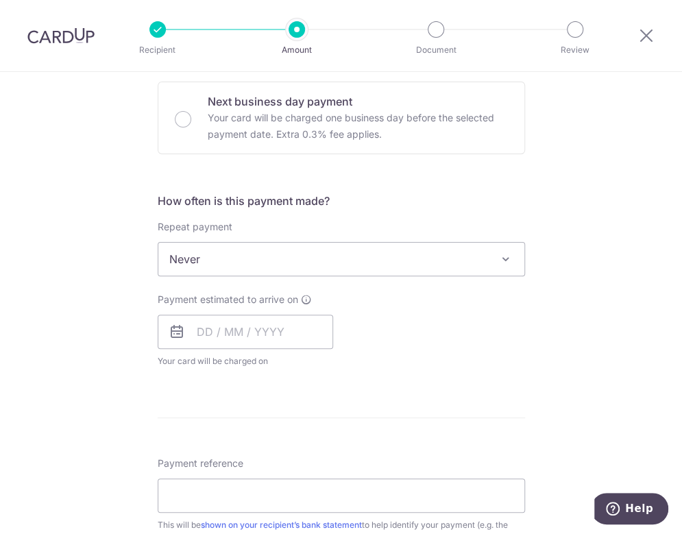
scroll to position [457, 0]
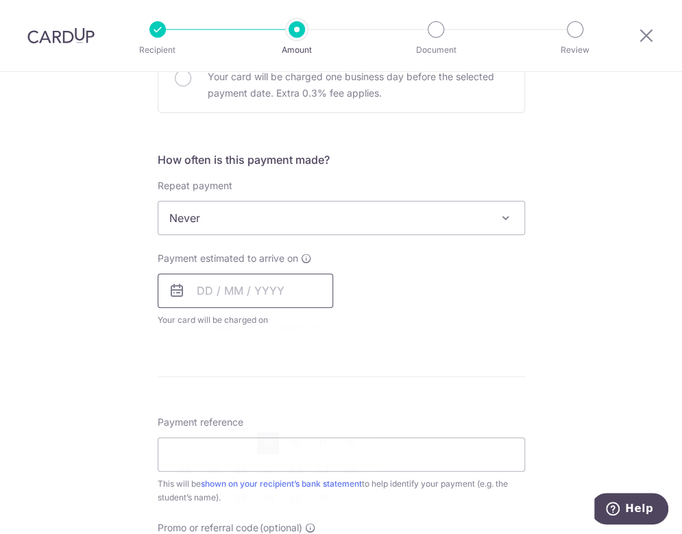
click at [192, 276] on input "text" at bounding box center [245, 291] width 175 height 34
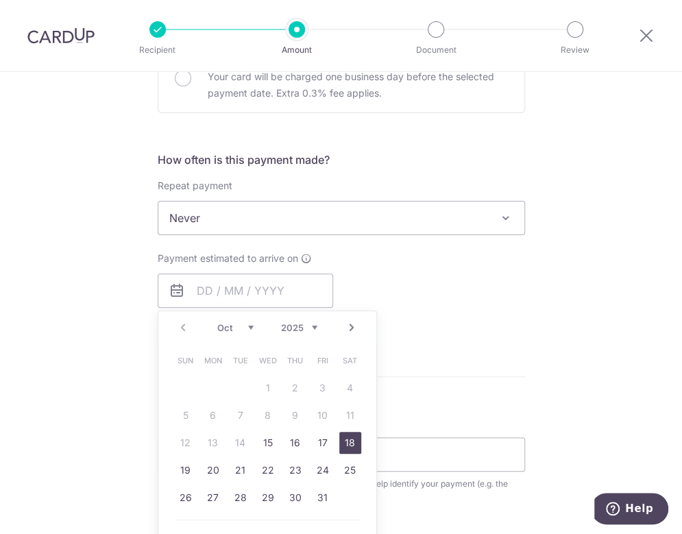
click at [344, 439] on link "18" at bounding box center [350, 443] width 22 height 22
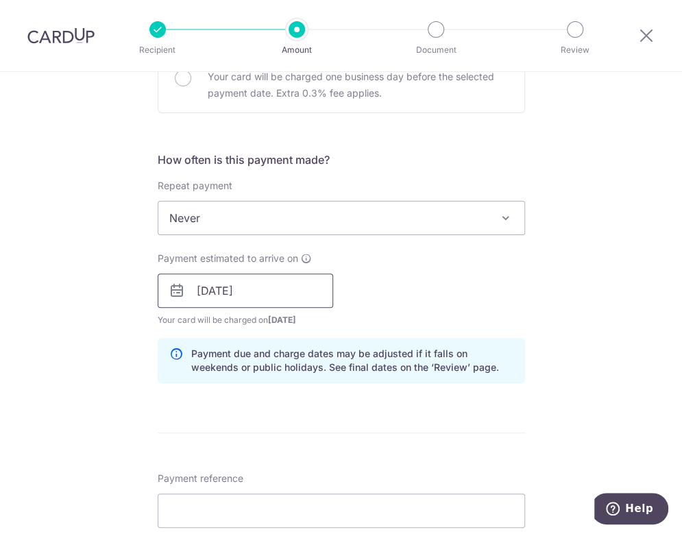
click at [274, 282] on input "18/10/2025" at bounding box center [245, 291] width 175 height 34
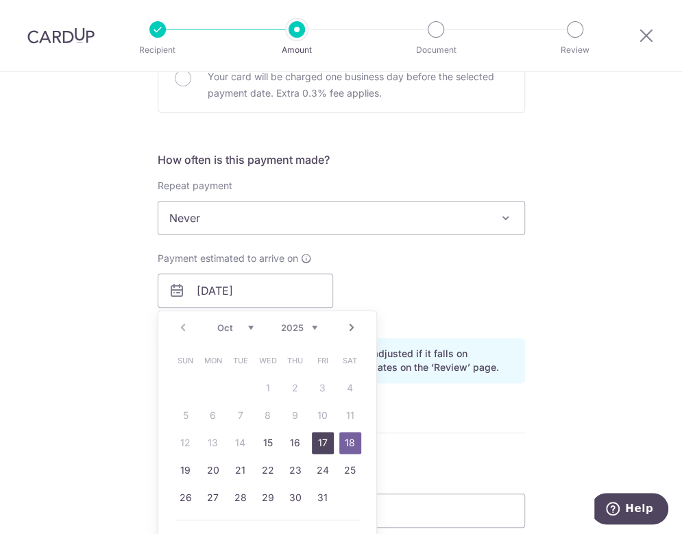
click at [312, 441] on link "17" at bounding box center [323, 443] width 22 height 22
type input "[DATE]"
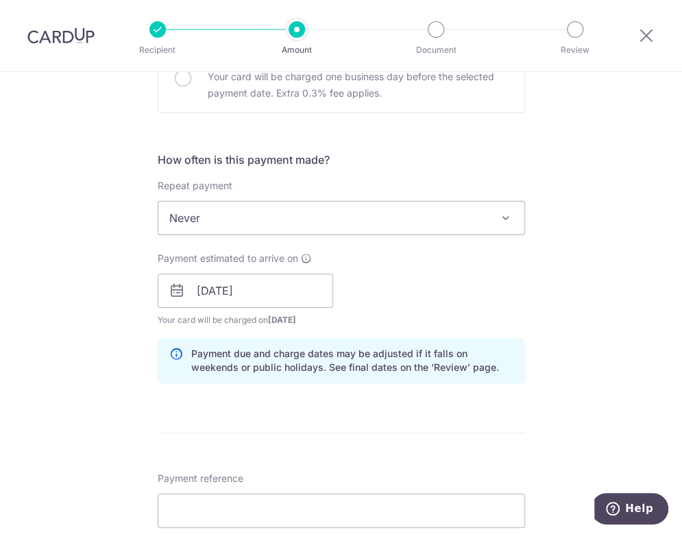
click at [370, 433] on hr at bounding box center [341, 433] width 367 height 1
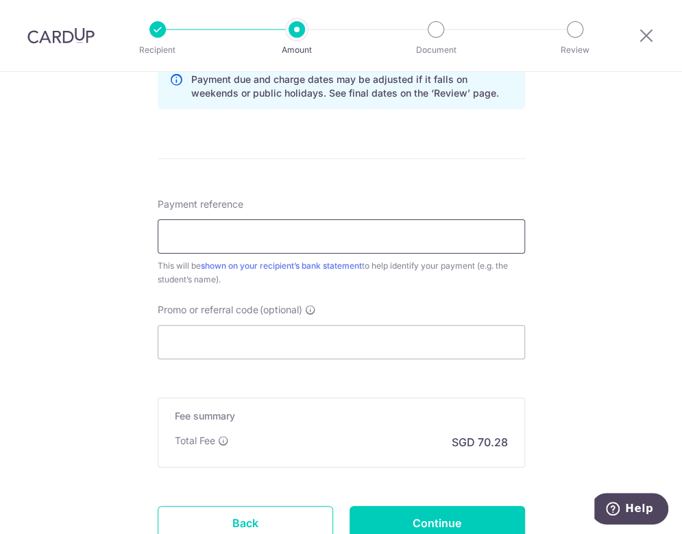
scroll to position [548, 0]
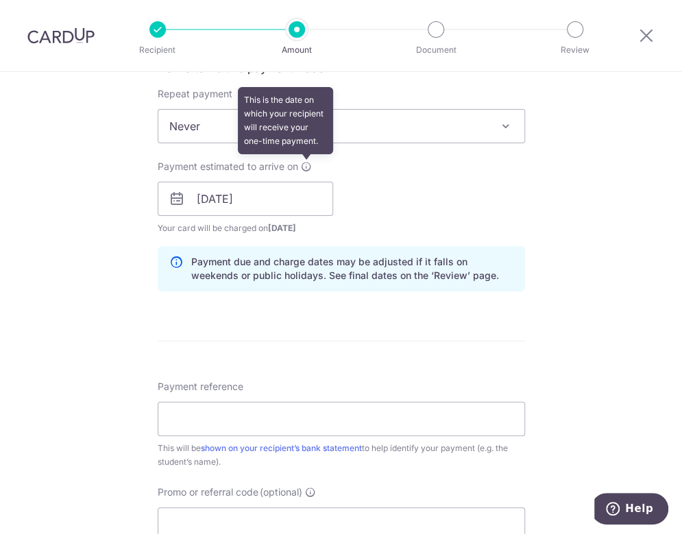
click at [301, 161] on icon at bounding box center [306, 166] width 11 height 11
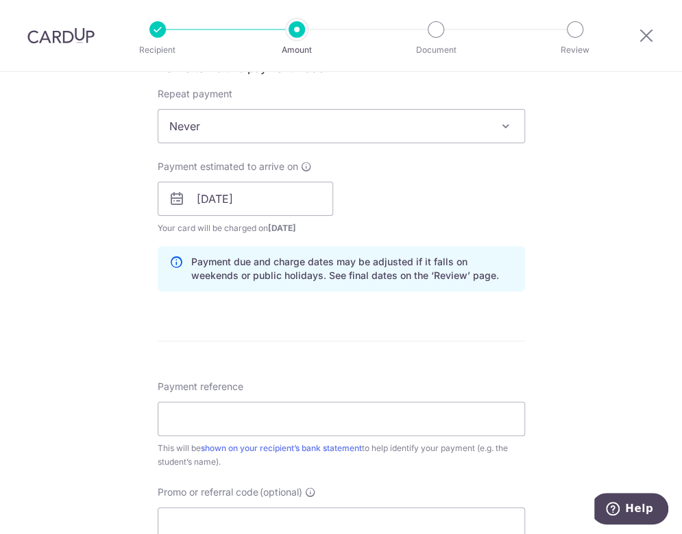
click at [257, 293] on div "How often is this payment made? Repeat payment Never Every week Every month Eve…" at bounding box center [341, 181] width 367 height 243
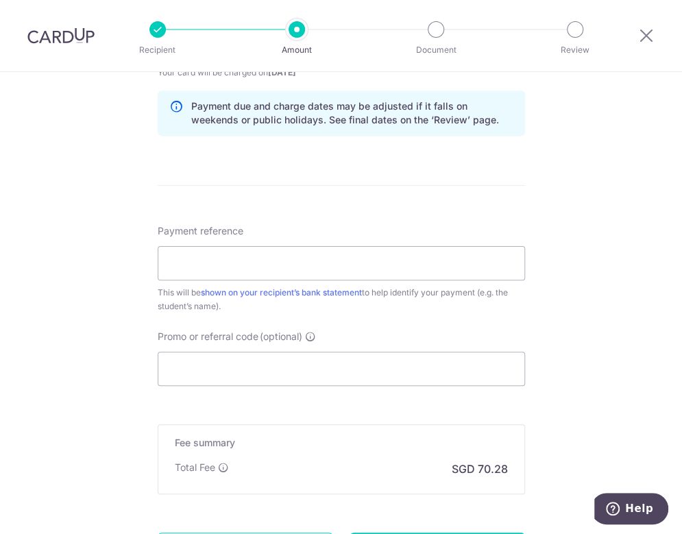
scroll to position [731, 0]
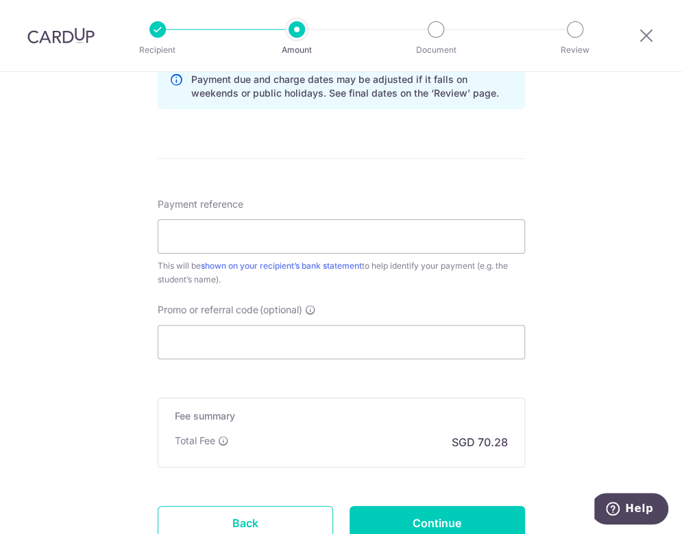
click at [271, 259] on div "This will be shown on your recipient’s bank statement to help identify your pay…" at bounding box center [341, 272] width 367 height 27
click at [275, 229] on input "Payment reference" at bounding box center [341, 236] width 367 height 34
click at [369, 230] on input "TP-I25002455" at bounding box center [341, 236] width 367 height 34
click at [338, 232] on input "TP-I25002455" at bounding box center [341, 236] width 367 height 34
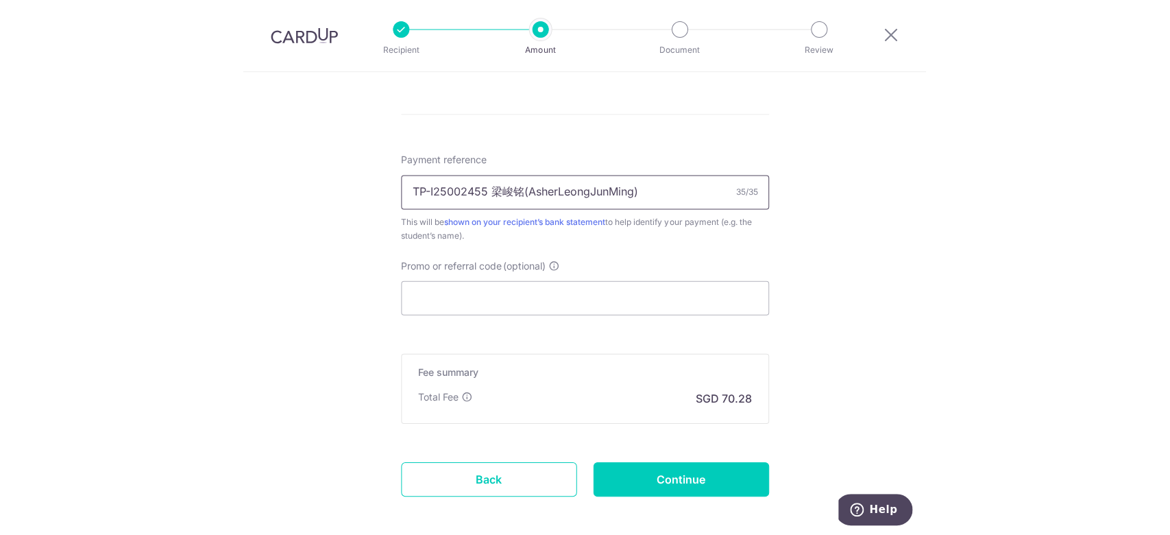
scroll to position [834, 0]
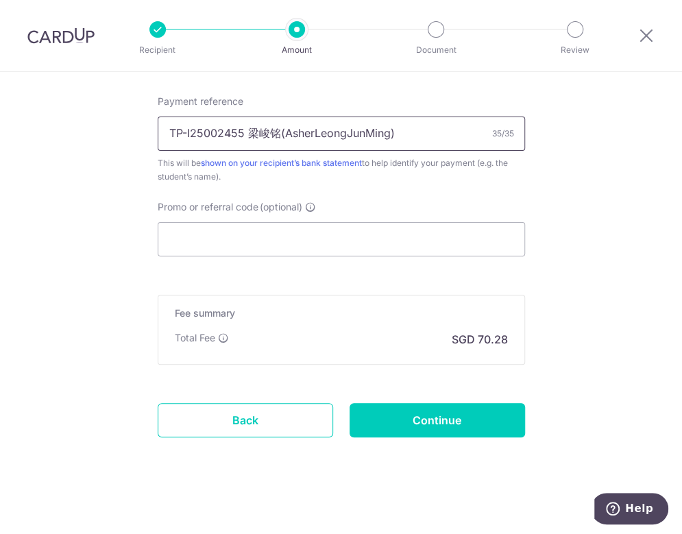
type input "TP-I25002455 梁峻铭(AsherLeongJunMing)"
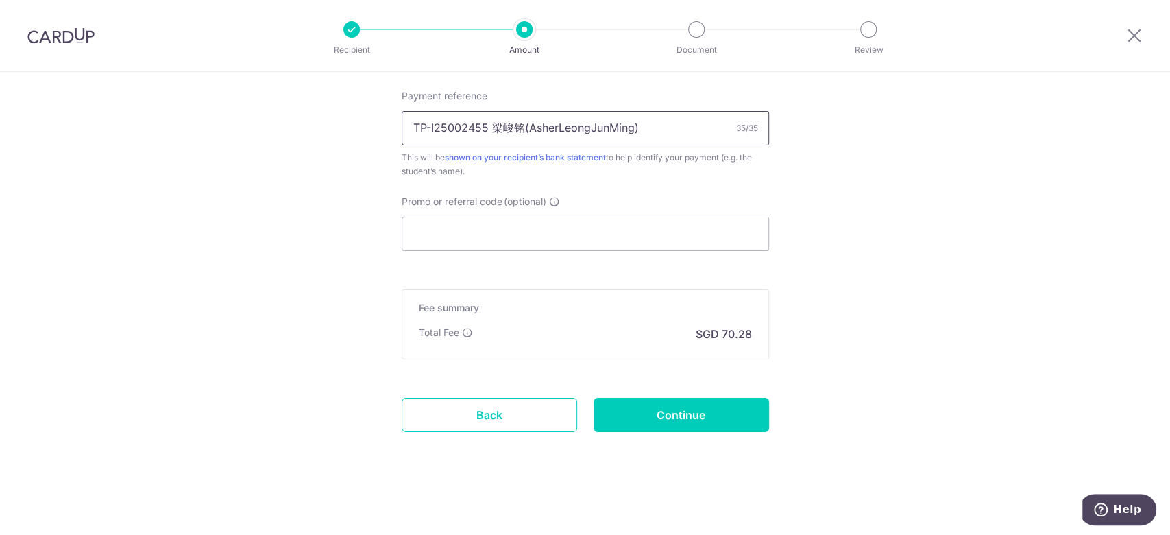
scroll to position [832, 0]
click at [507, 250] on input "Promo or referral code (optional)" at bounding box center [585, 235] width 367 height 34
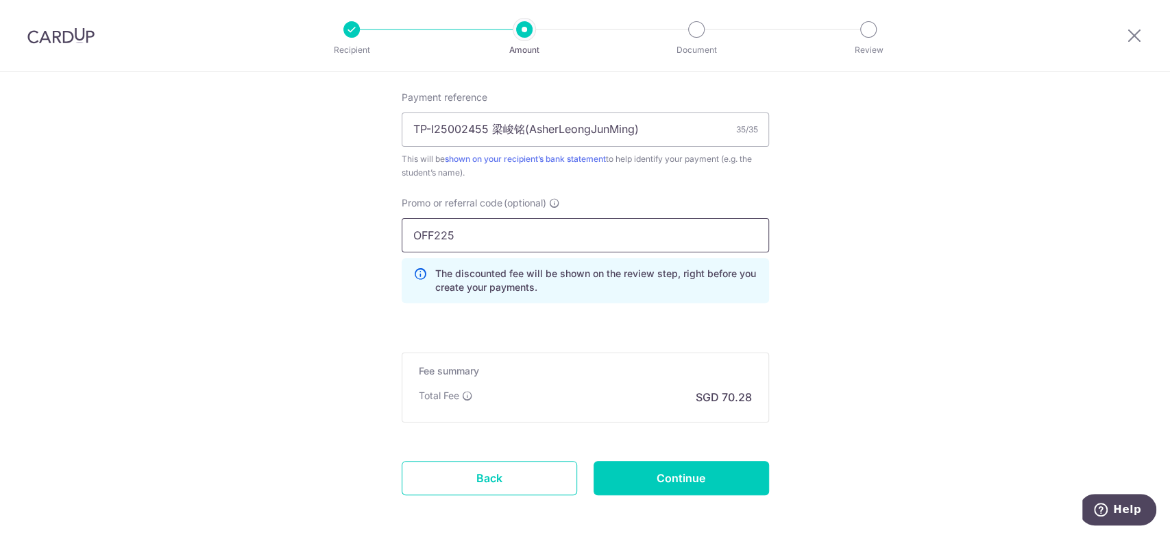
type input "OFF225"
click at [640, 476] on input "Continue" at bounding box center [681, 478] width 175 height 34
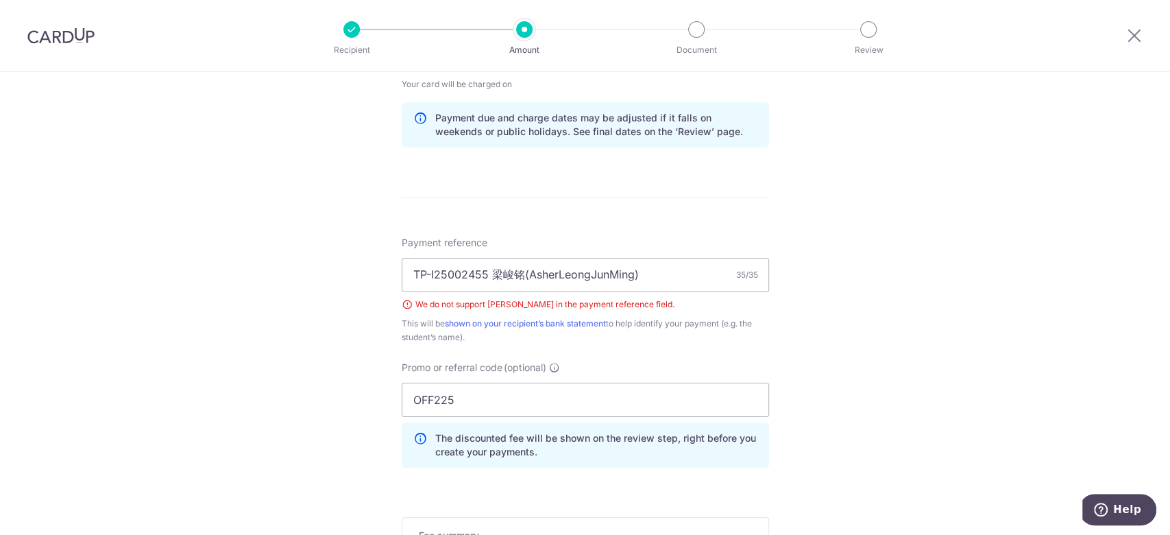
scroll to position [546, 0]
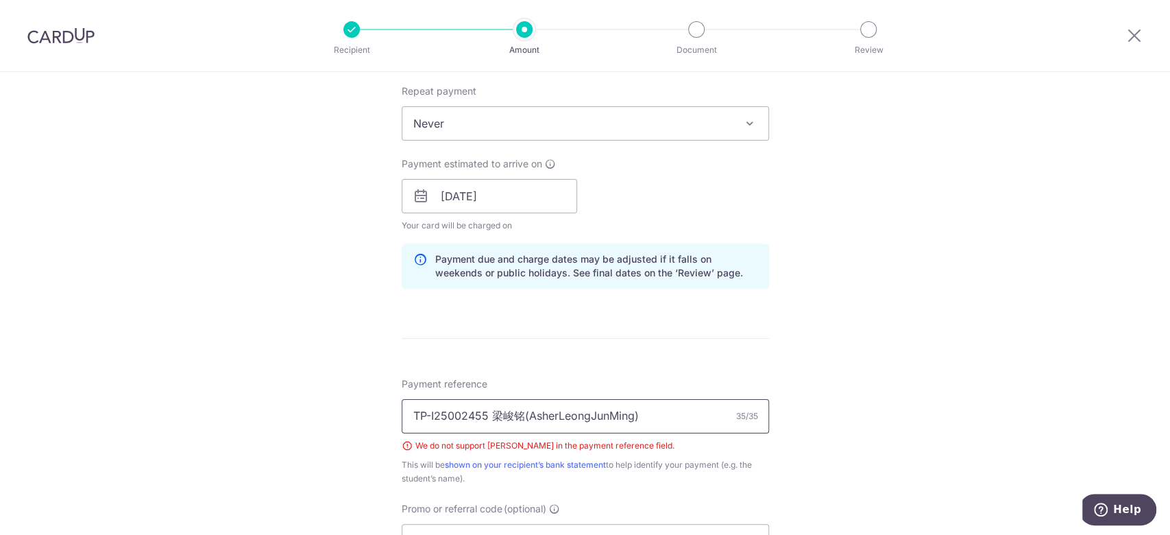
drag, startPoint x: 521, startPoint y: 413, endPoint x: 668, endPoint y: 359, distance: 157.3
click at [523, 413] on input "TP-I25002455 梁峻铭(AsherLeongJunMing)" at bounding box center [585, 416] width 367 height 34
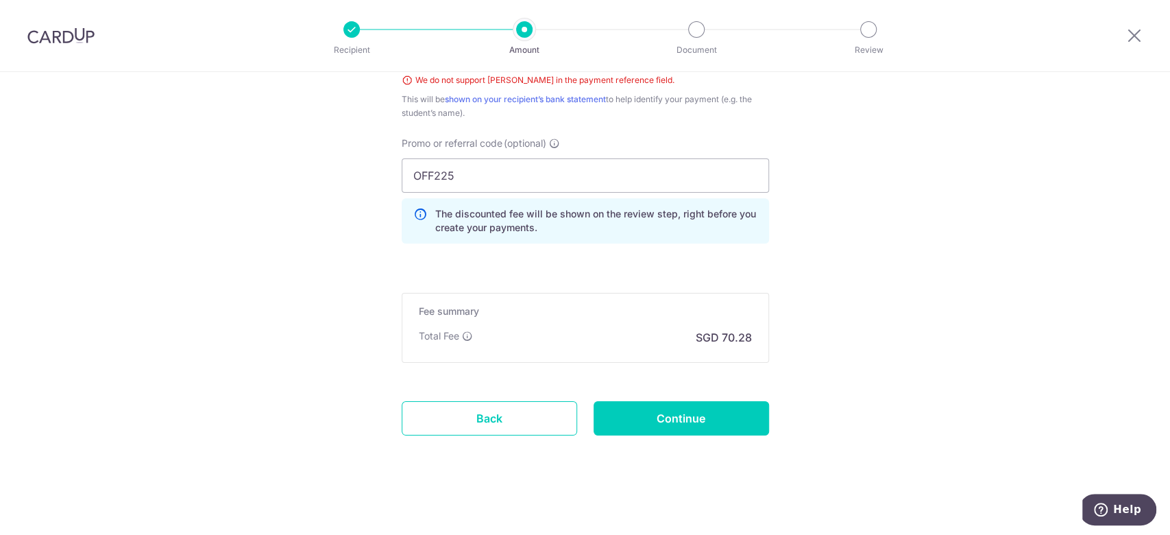
scroll to position [912, 0]
type input "TP-I25002455 [PERSON_NAME]"
click at [690, 415] on input "Continue" at bounding box center [681, 417] width 175 height 34
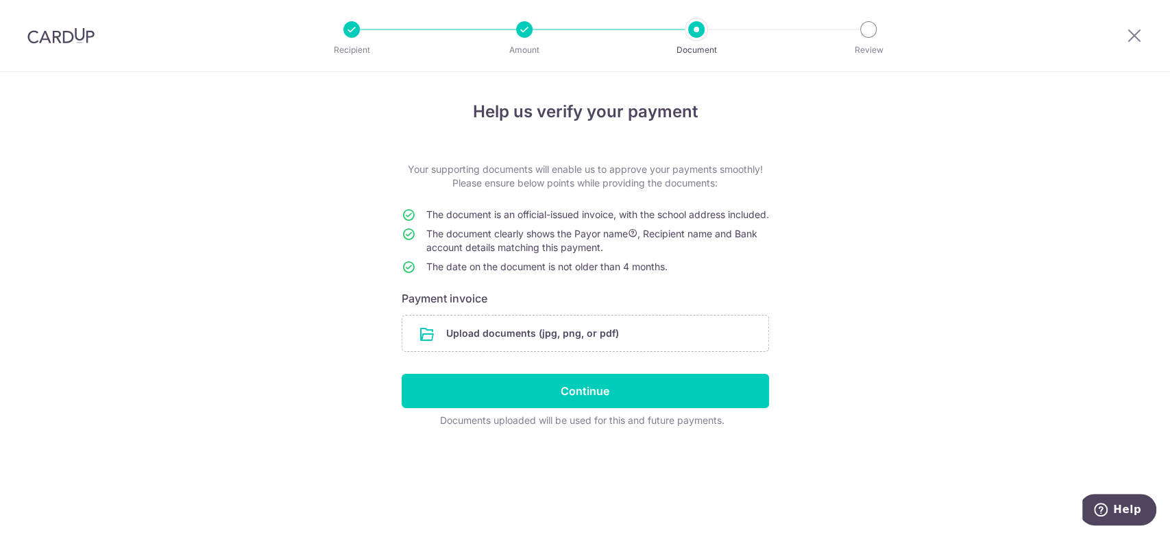
click at [520, 31] on div at bounding box center [524, 29] width 16 height 16
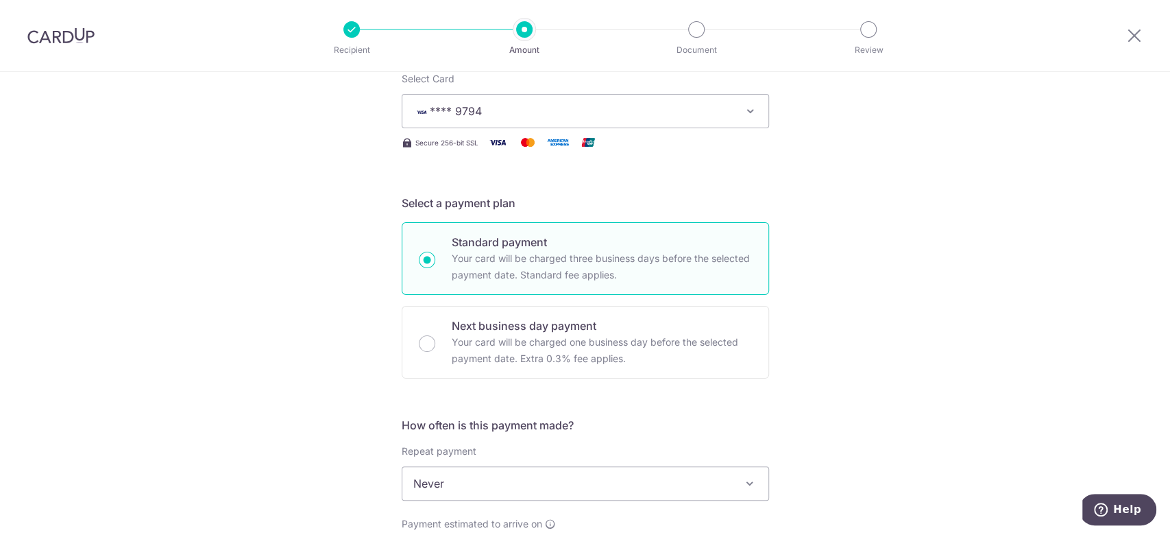
scroll to position [91, 0]
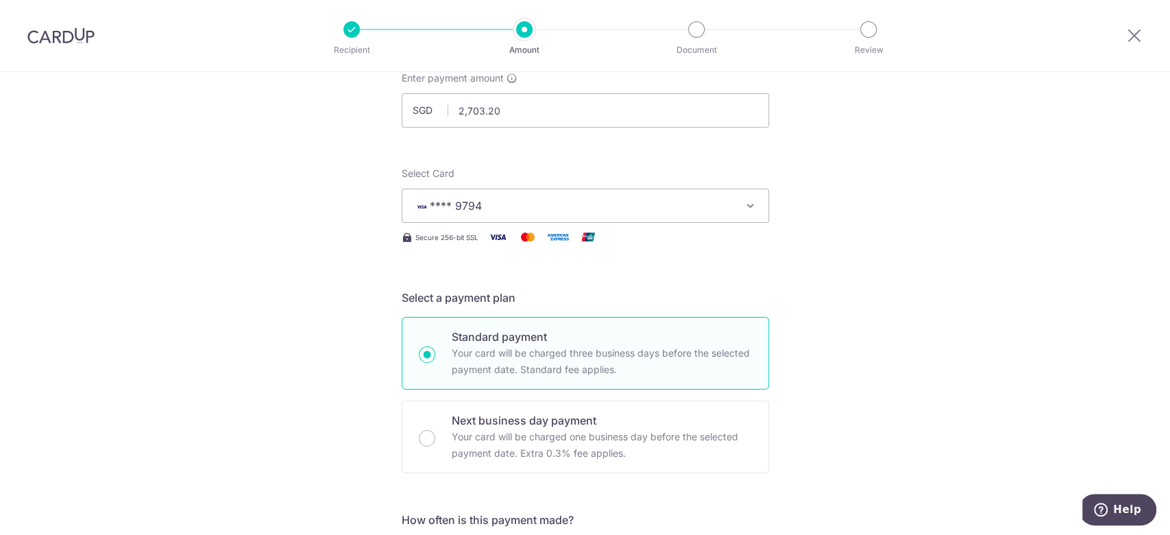
click at [554, 212] on span "**** 9794" at bounding box center [572, 205] width 319 height 16
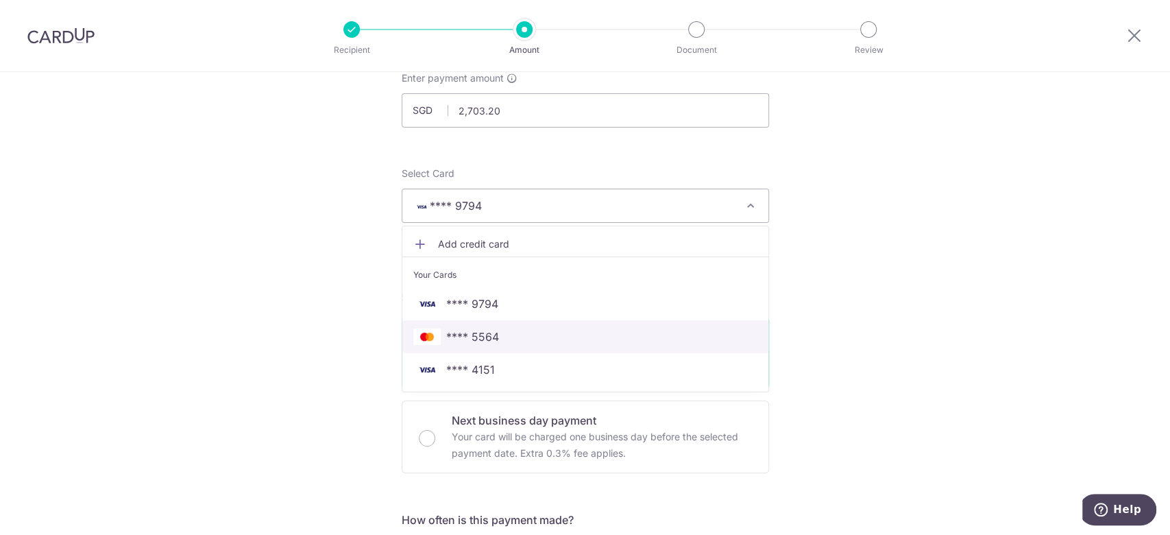
click at [519, 339] on span "**** 5564" at bounding box center [585, 336] width 344 height 16
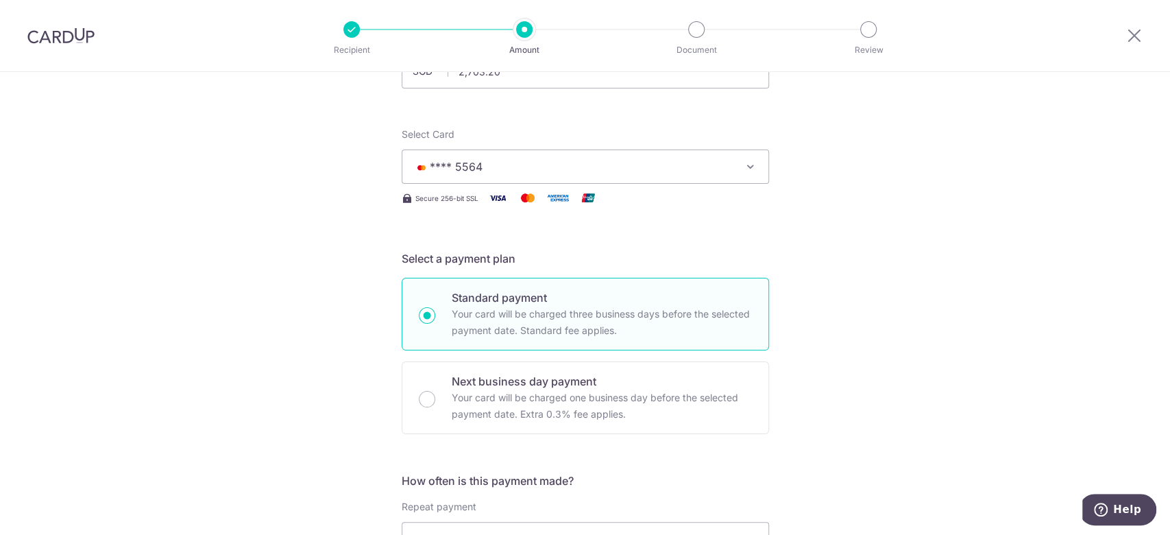
scroll to position [0, 0]
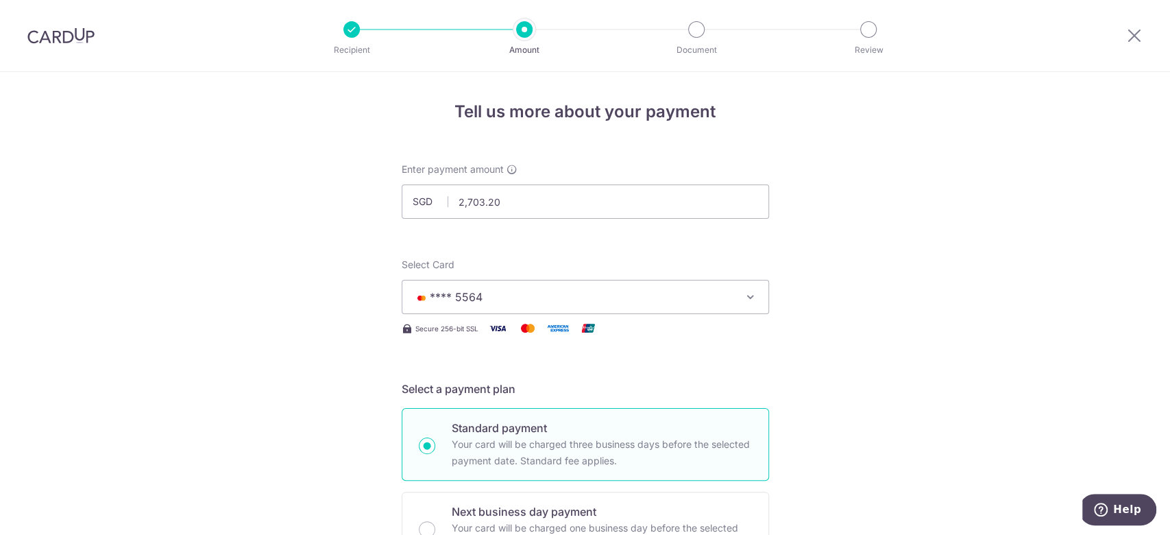
click at [518, 291] on span "**** 5564" at bounding box center [572, 297] width 319 height 16
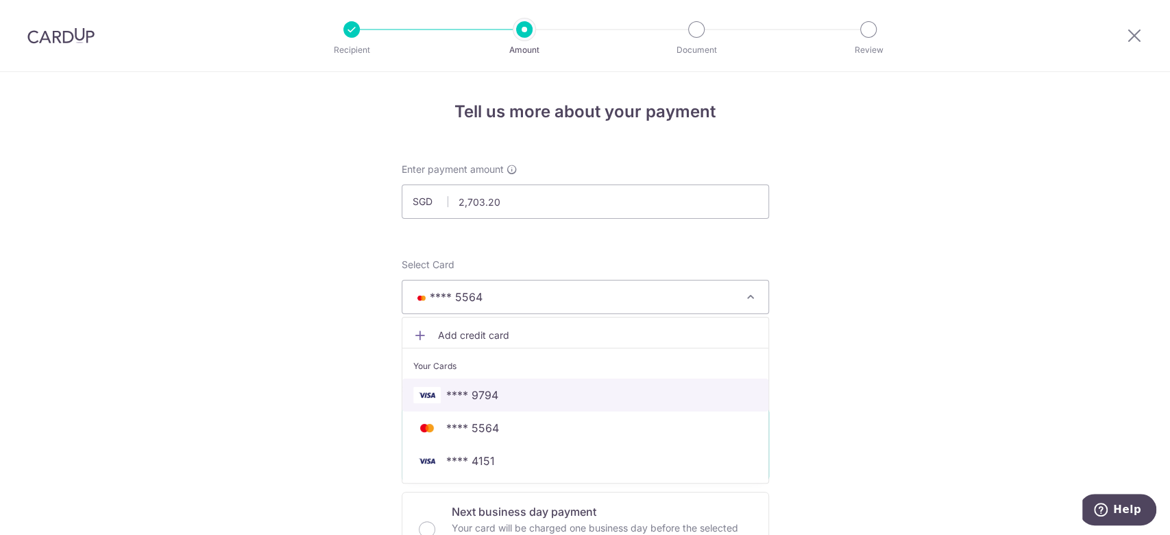
click at [505, 387] on span "**** 9794" at bounding box center [585, 395] width 344 height 16
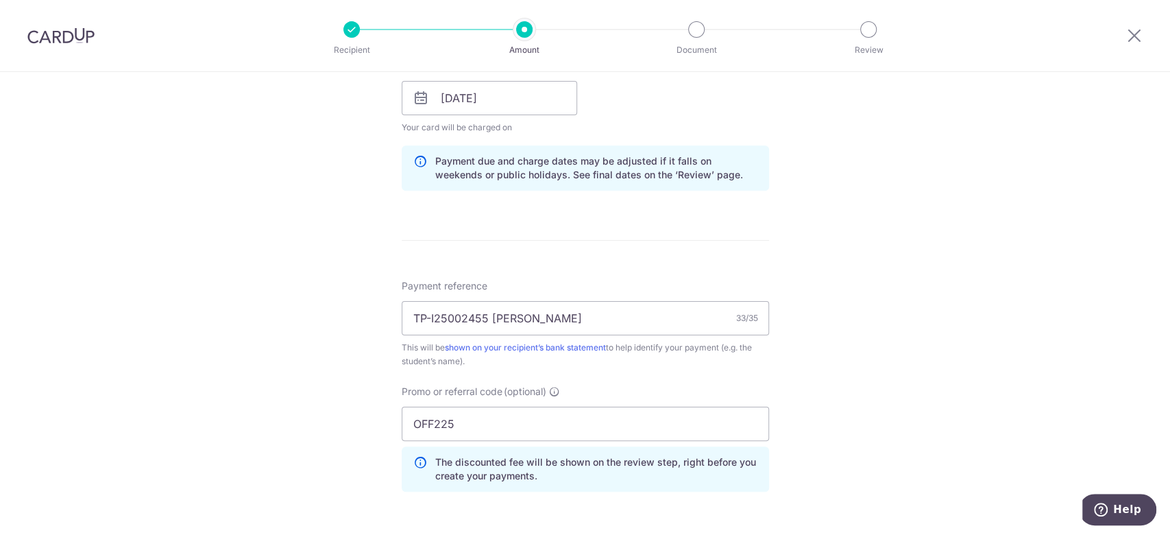
scroll to position [894, 0]
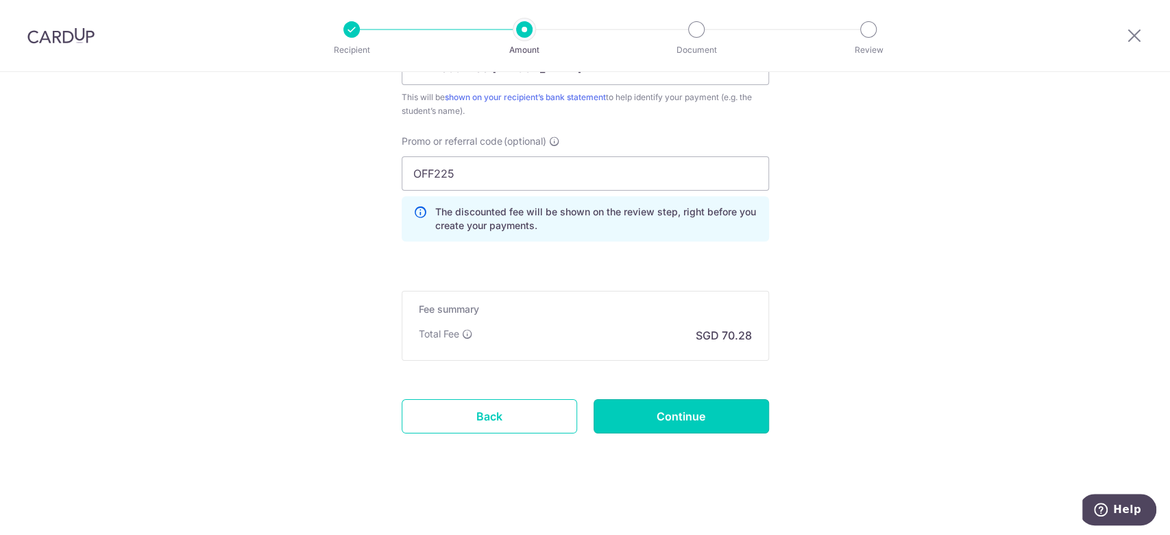
click at [634, 409] on input "Continue" at bounding box center [681, 416] width 175 height 34
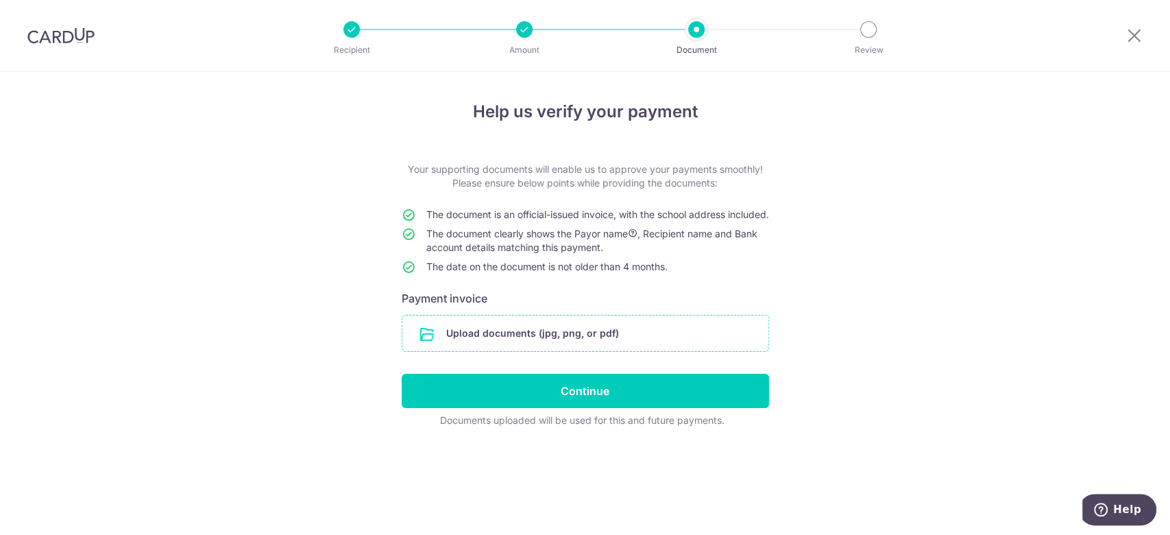
click at [516, 350] on input "file" at bounding box center [585, 333] width 366 height 36
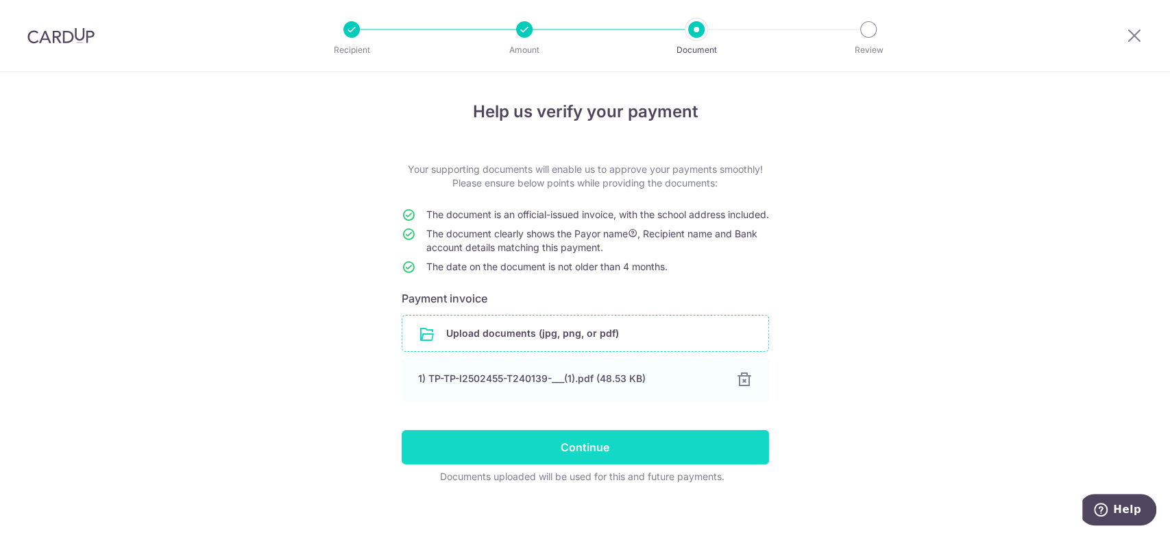
click at [451, 460] on input "Continue" at bounding box center [585, 447] width 367 height 34
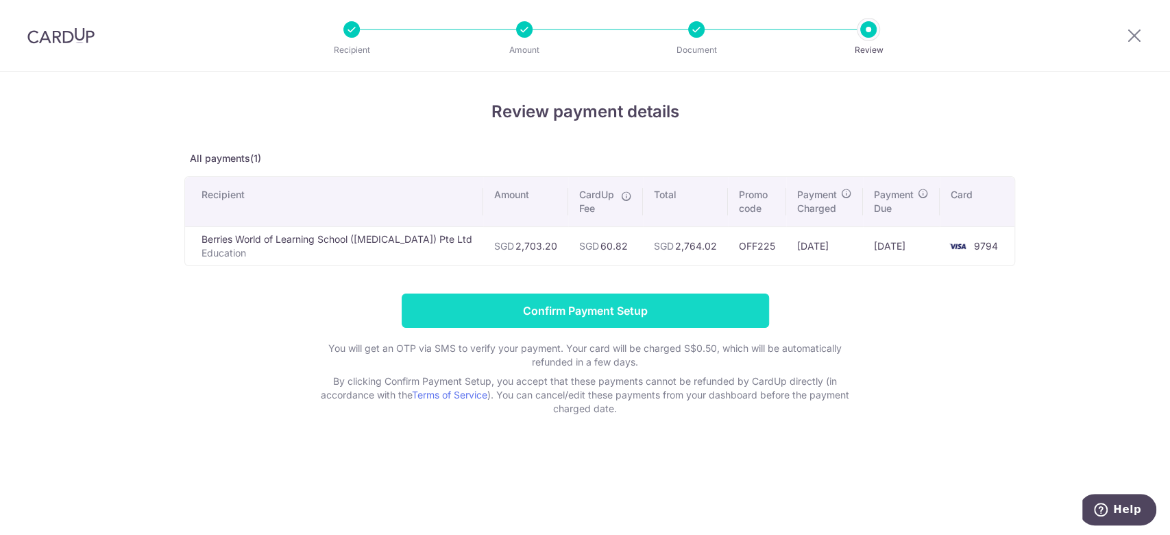
click at [570, 319] on input "Confirm Payment Setup" at bounding box center [585, 310] width 367 height 34
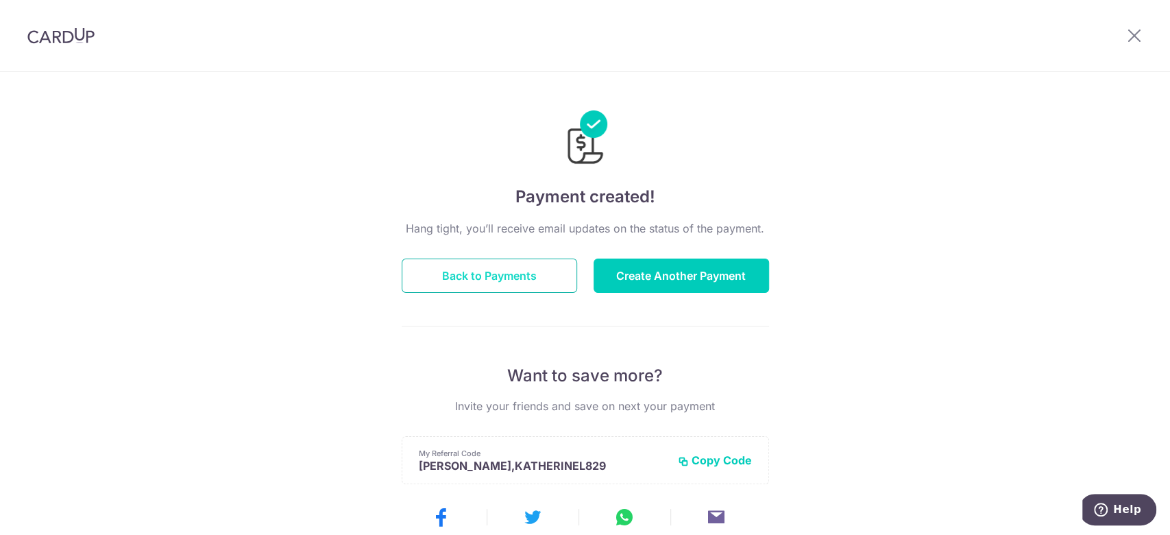
click at [485, 271] on button "Back to Payments" at bounding box center [489, 275] width 175 height 34
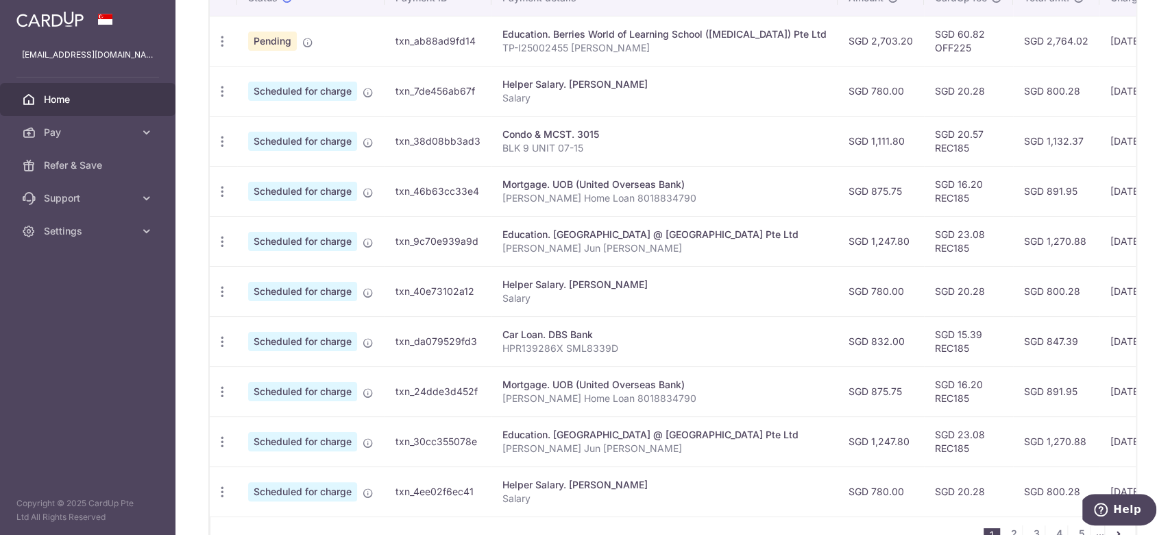
scroll to position [258, 0]
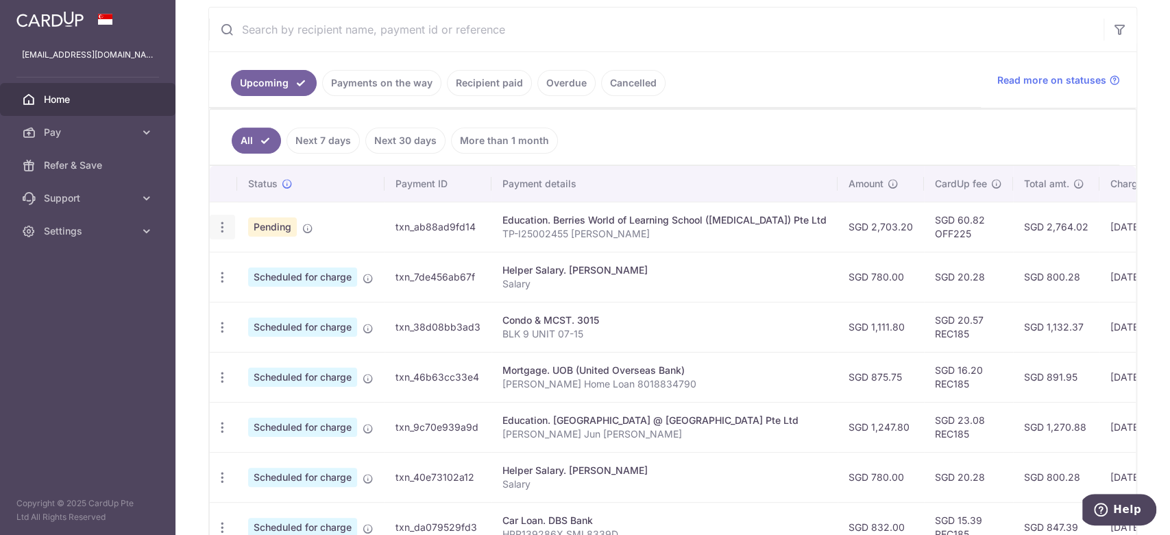
click at [218, 220] on icon "button" at bounding box center [222, 227] width 14 height 14
click at [258, 259] on span "Update payment" at bounding box center [295, 264] width 93 height 16
radio input "true"
type input "2,703.20"
type input "[DATE]"
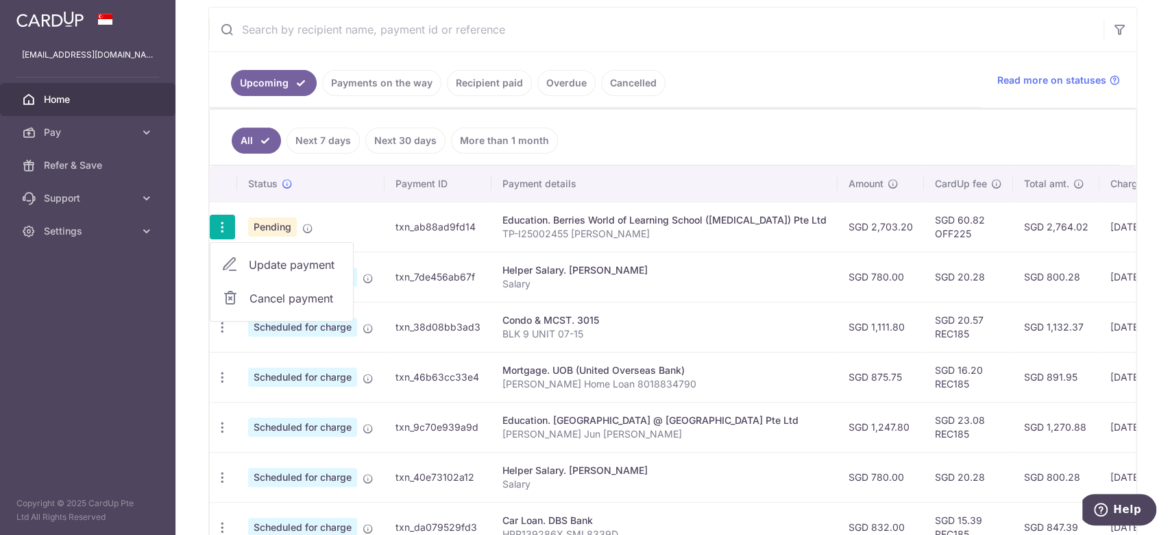
type input "TP-I25002455 [PERSON_NAME]"
type input "OFF225"
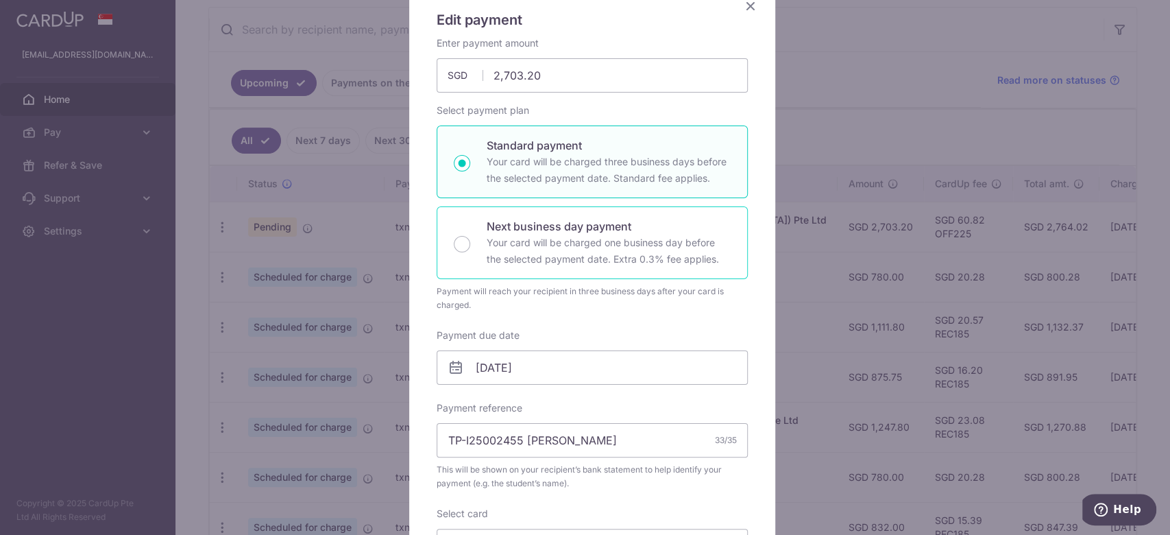
scroll to position [0, 0]
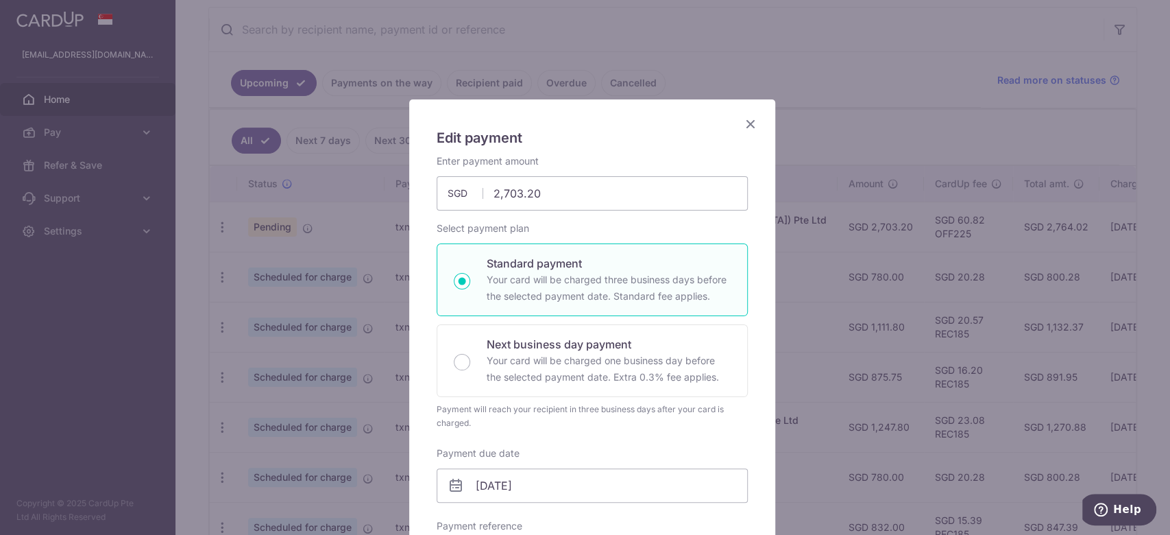
click at [742, 129] on icon "Close" at bounding box center [750, 123] width 16 height 17
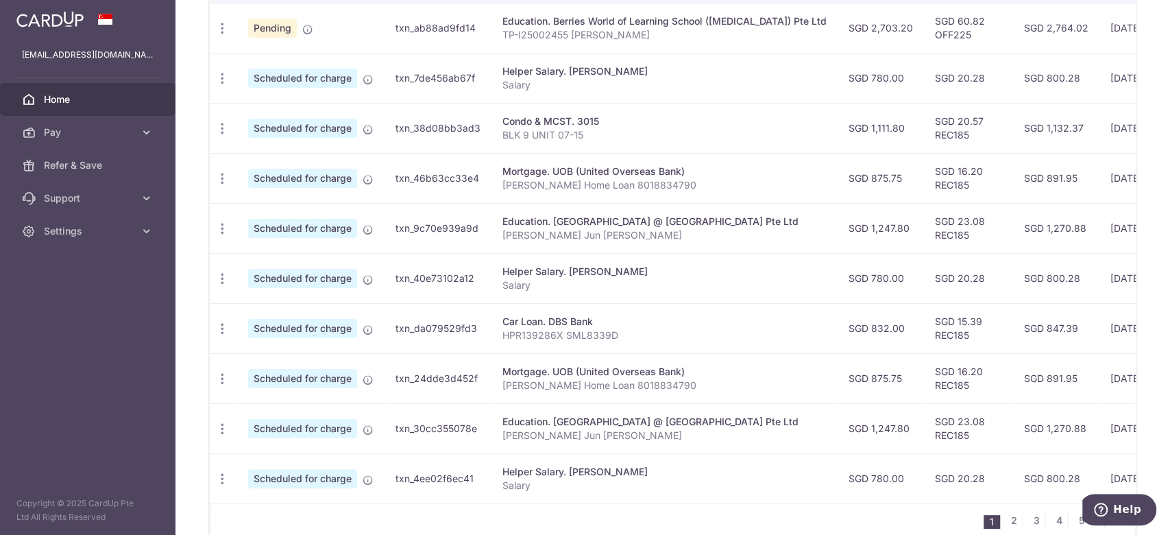
scroll to position [365, 0]
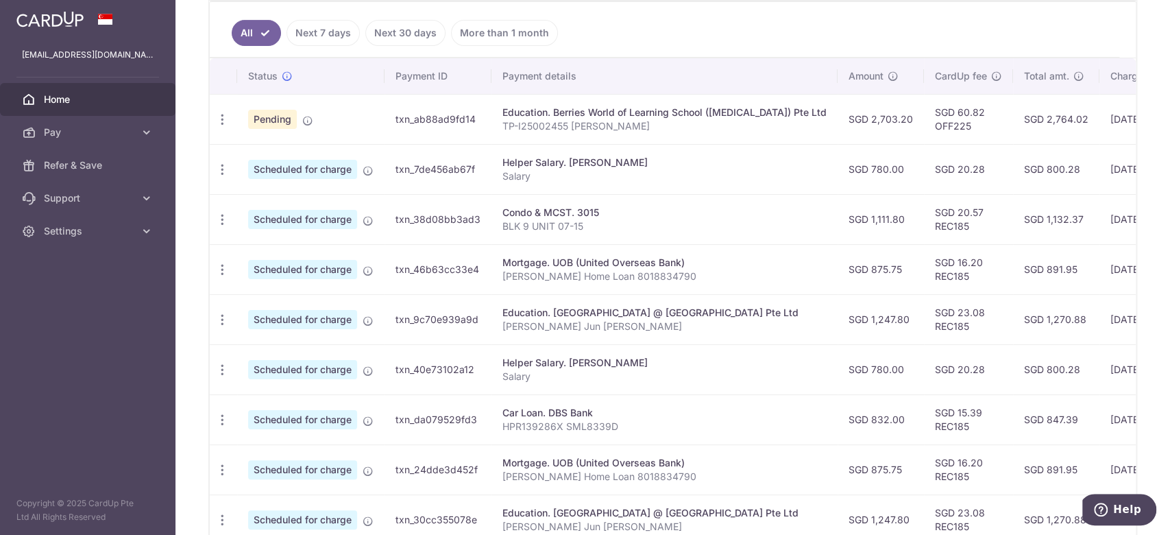
click at [47, 101] on span "Home" at bounding box center [89, 100] width 90 height 14
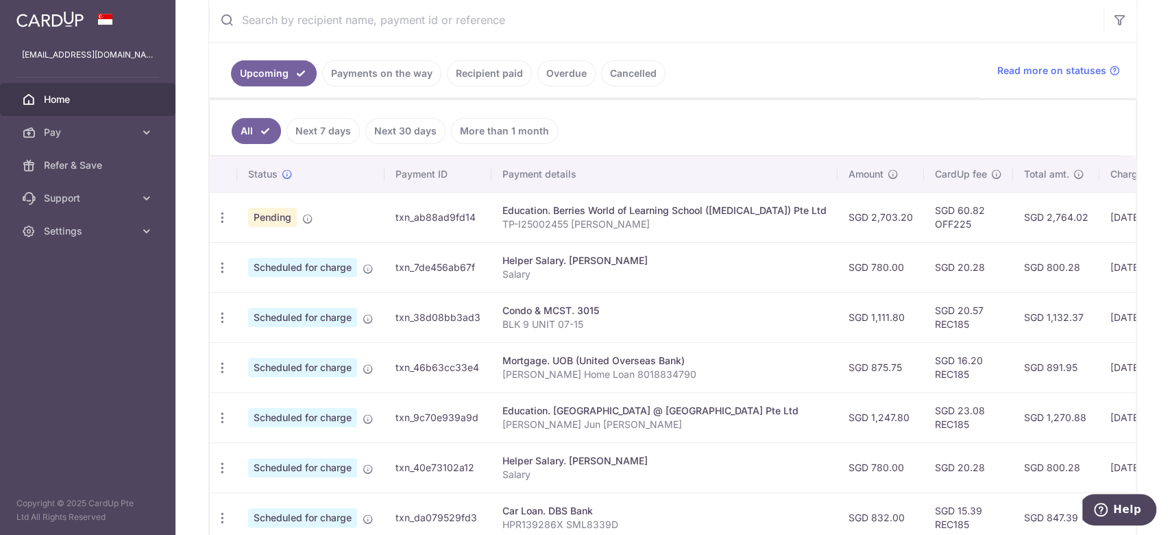
scroll to position [75, 0]
